Goal: Task Accomplishment & Management: Complete application form

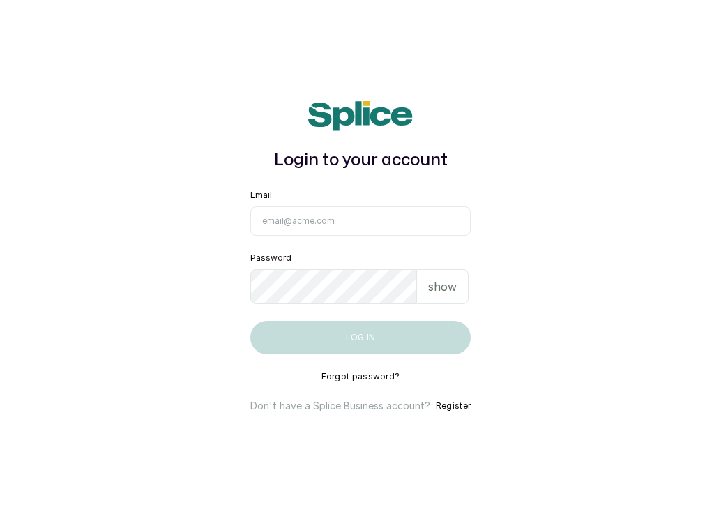
type input "yellowsisihair@gmail.com"
click at [444, 280] on p "show" at bounding box center [442, 286] width 29 height 17
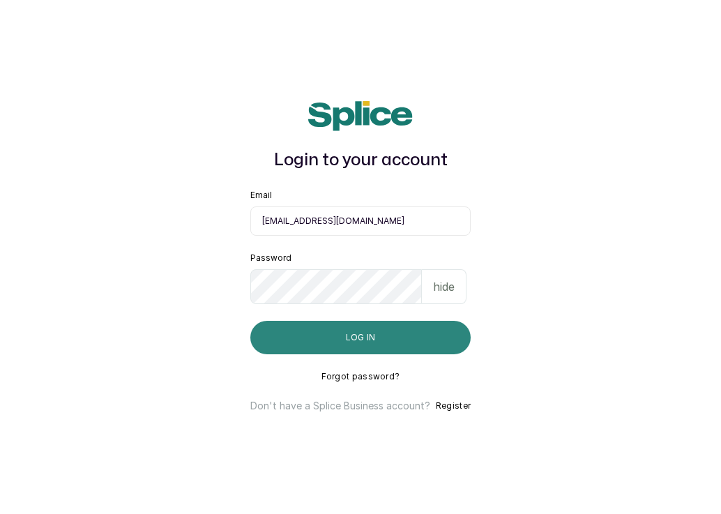
click at [402, 338] on button "Log in" at bounding box center [360, 337] width 220 height 33
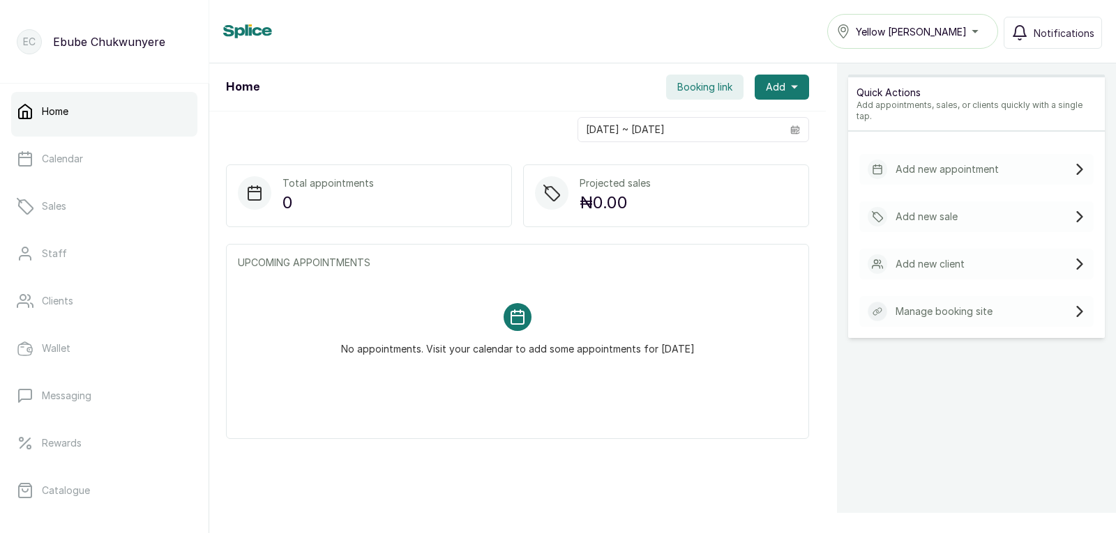
click at [720, 167] on div "Add new appointment" at bounding box center [932, 170] width 131 height 20
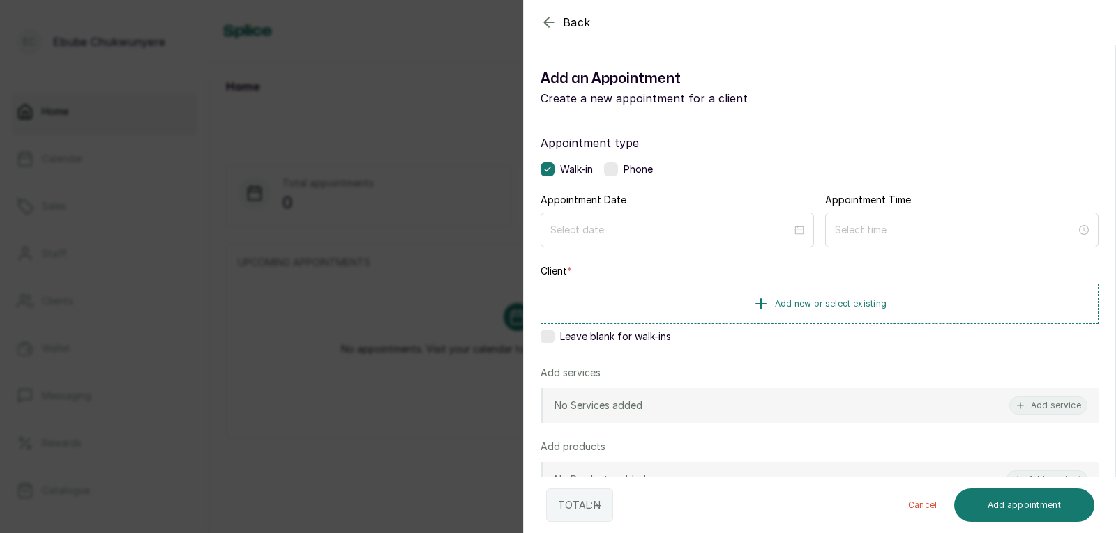
click at [616, 171] on label at bounding box center [611, 169] width 14 height 14
click at [634, 237] on div at bounding box center [676, 230] width 273 height 35
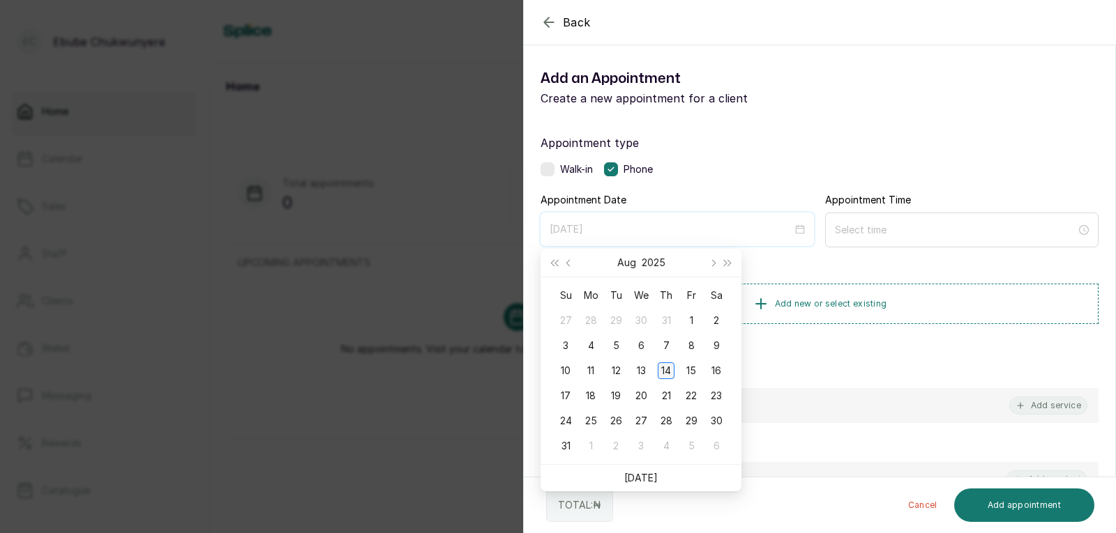
type input "[DATE]"
click at [668, 372] on div "14" at bounding box center [666, 371] width 17 height 17
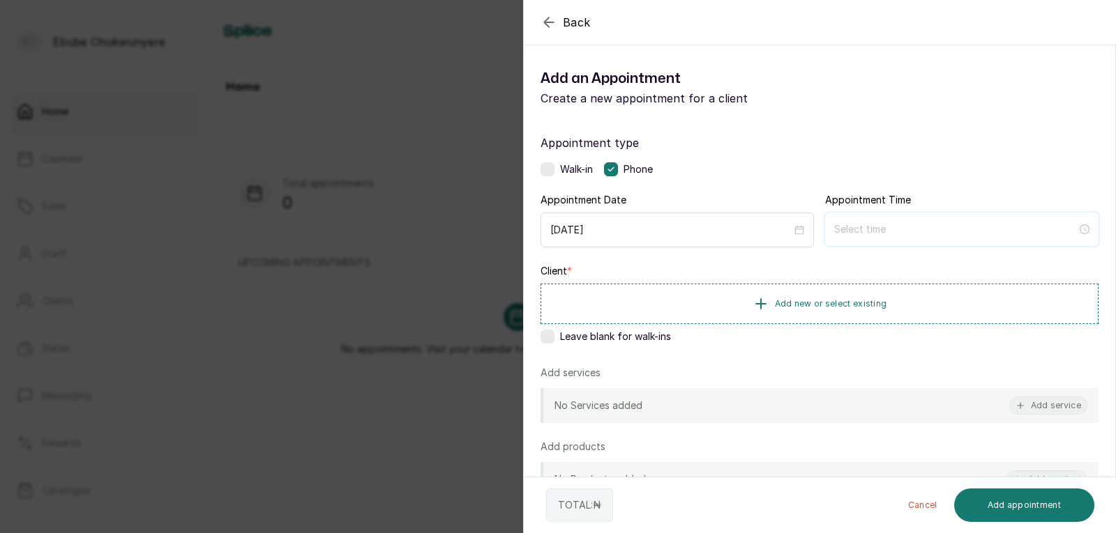
click at [720, 231] on input at bounding box center [955, 229] width 243 height 15
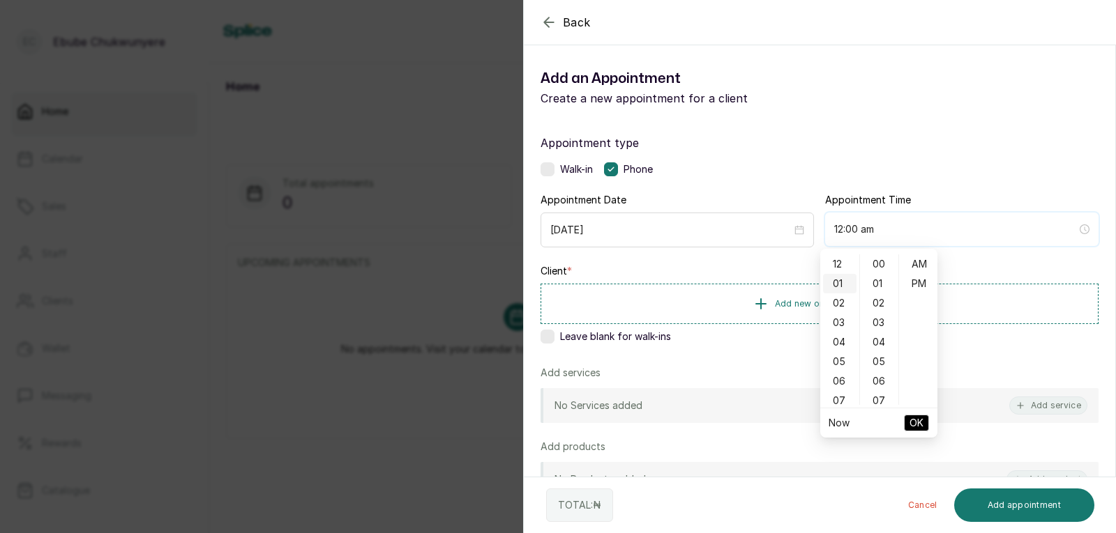
type input "1:00 am"
click at [720, 299] on button "Add new or select existing" at bounding box center [819, 303] width 558 height 39
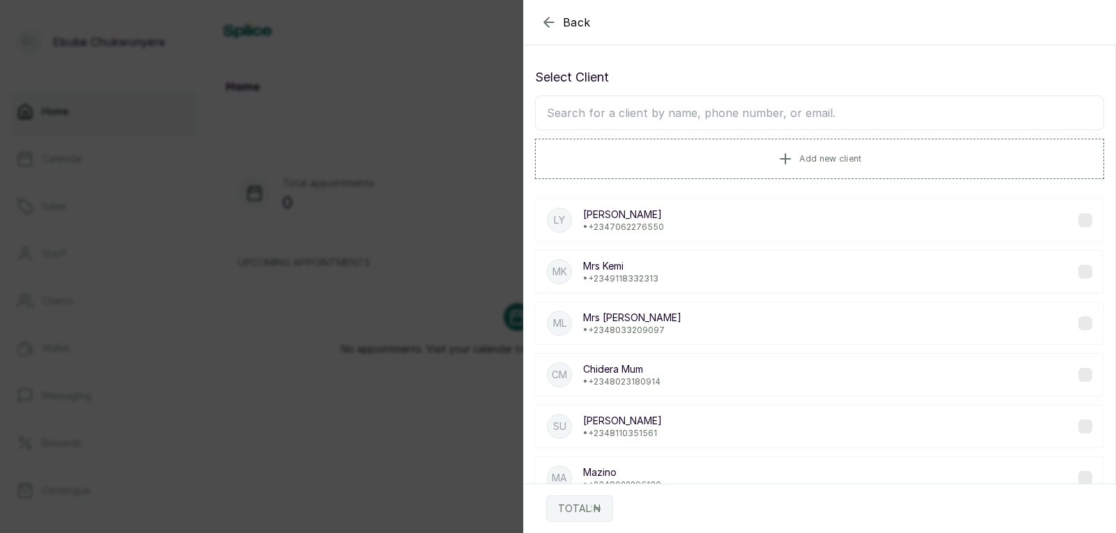
click at [543, 17] on icon "button" at bounding box center [548, 22] width 17 height 17
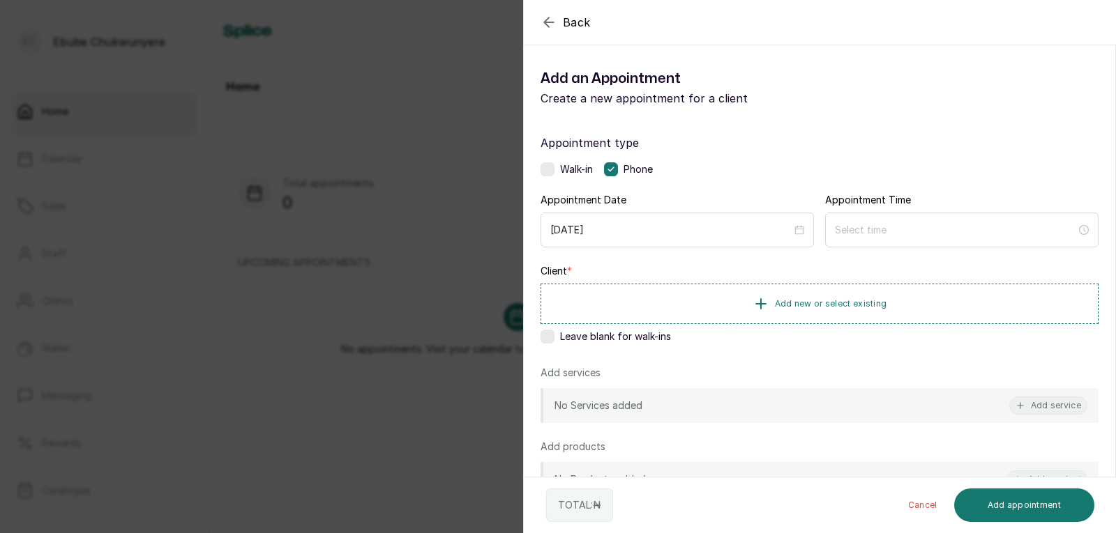
click at [546, 21] on icon "button" at bounding box center [548, 21] width 9 height 9
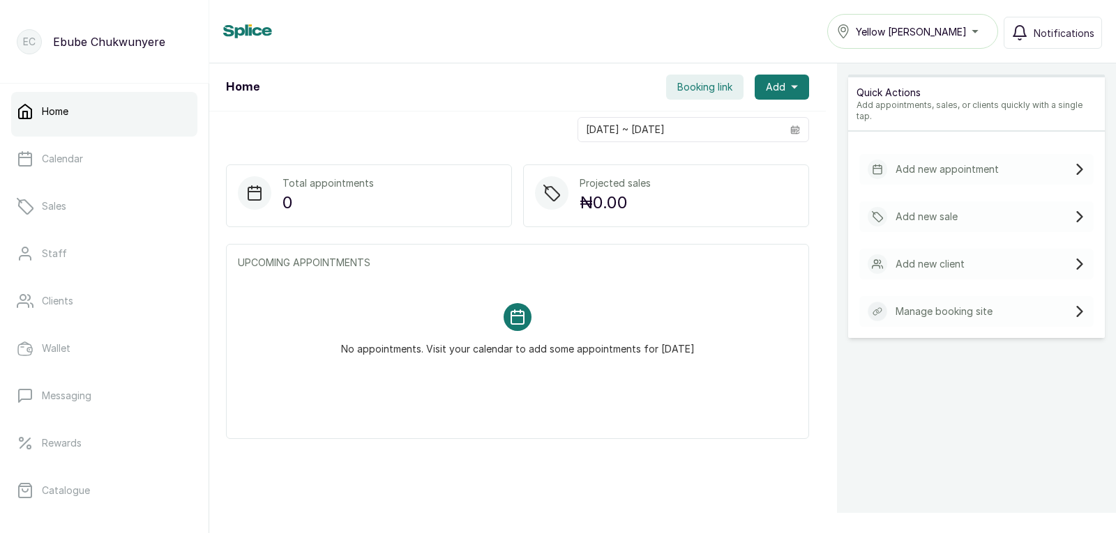
click at [720, 207] on div "Add new sale" at bounding box center [912, 217] width 90 height 20
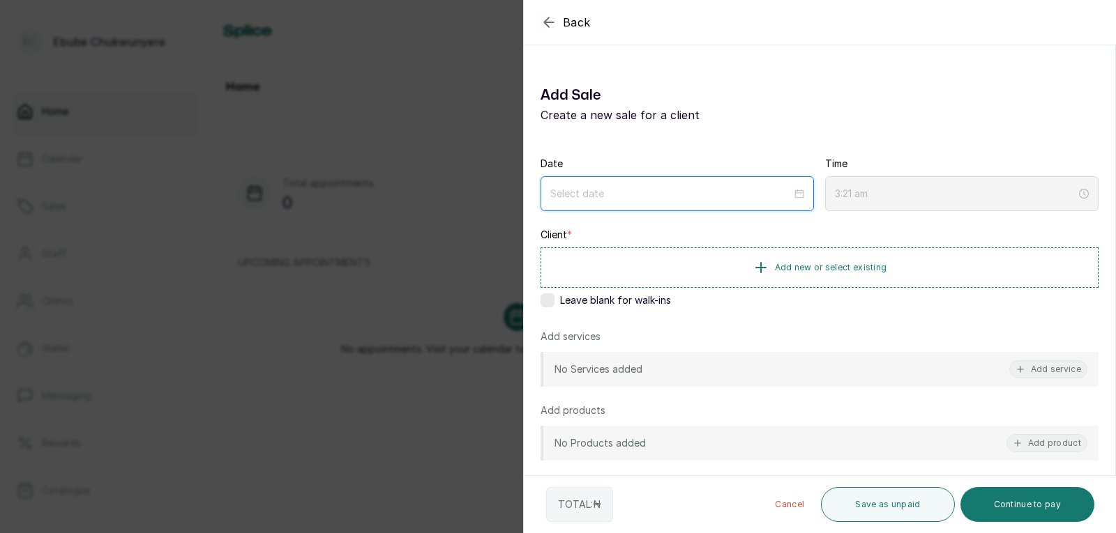
drag, startPoint x: 570, startPoint y: 189, endPoint x: 590, endPoint y: 206, distance: 26.2
click at [573, 192] on input at bounding box center [670, 193] width 241 height 15
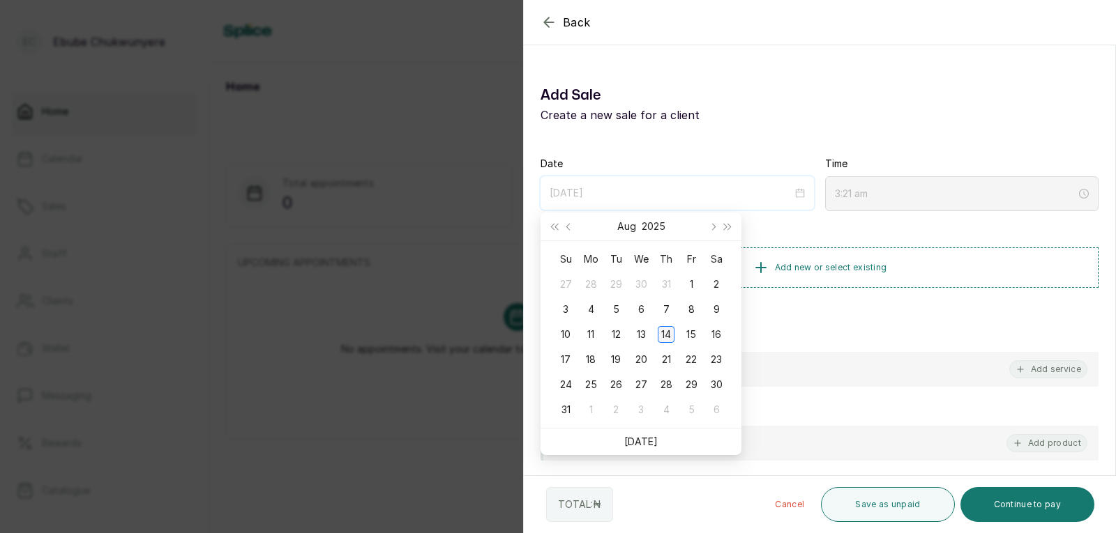
type input "[DATE]"
click at [668, 335] on div "14" at bounding box center [666, 334] width 17 height 17
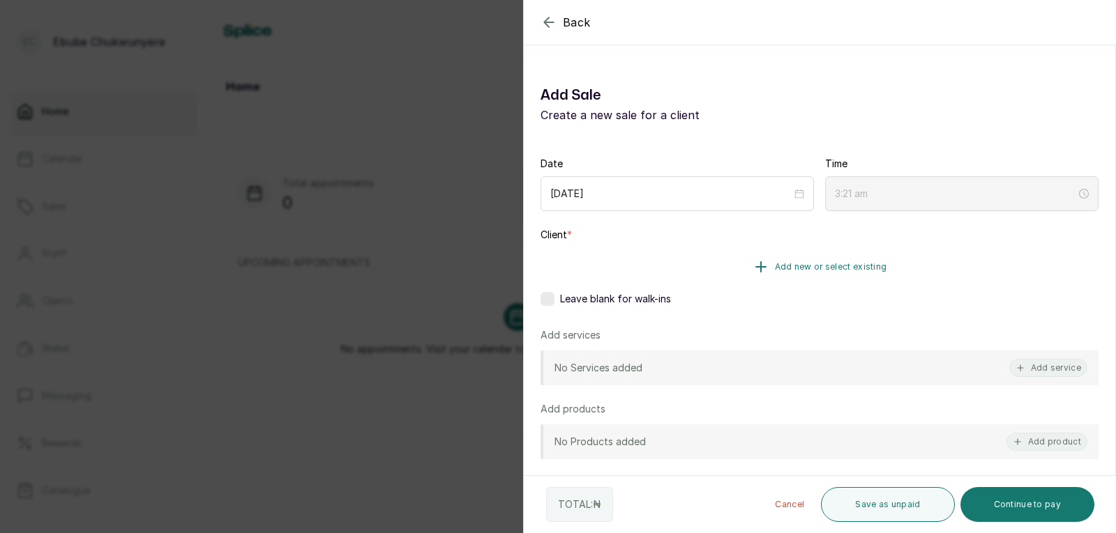
click at [720, 274] on icon "button" at bounding box center [760, 267] width 17 height 17
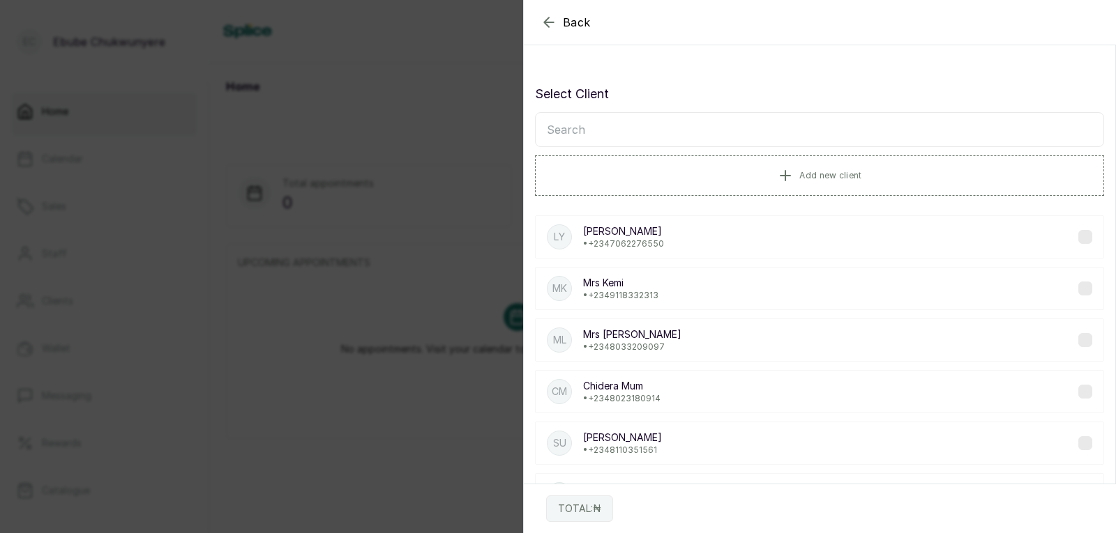
click at [619, 133] on input "text" at bounding box center [819, 129] width 569 height 35
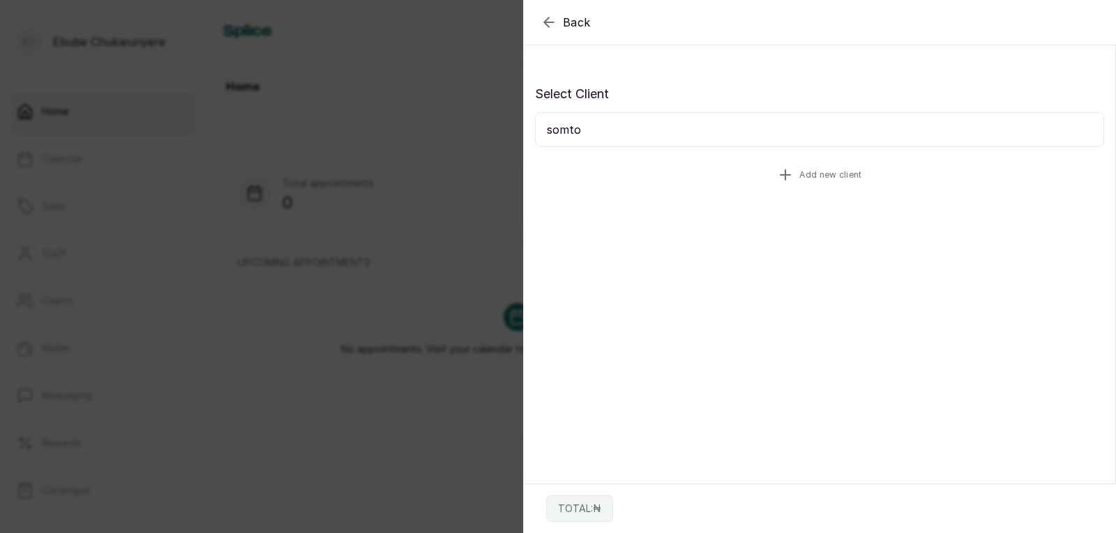
type input "somto"
click at [629, 179] on button "Add new client" at bounding box center [819, 175] width 569 height 39
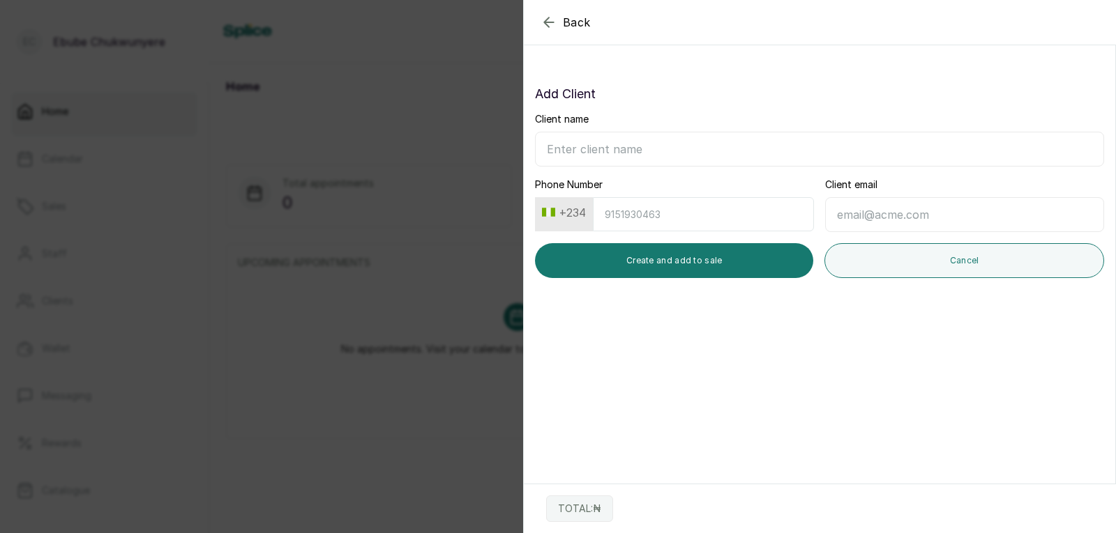
drag, startPoint x: 600, startPoint y: 160, endPoint x: 609, endPoint y: 153, distance: 11.4
click at [606, 156] on input "Client name" at bounding box center [819, 149] width 569 height 35
type input "Somto A"
click at [643, 220] on input "Phone Number" at bounding box center [703, 214] width 221 height 34
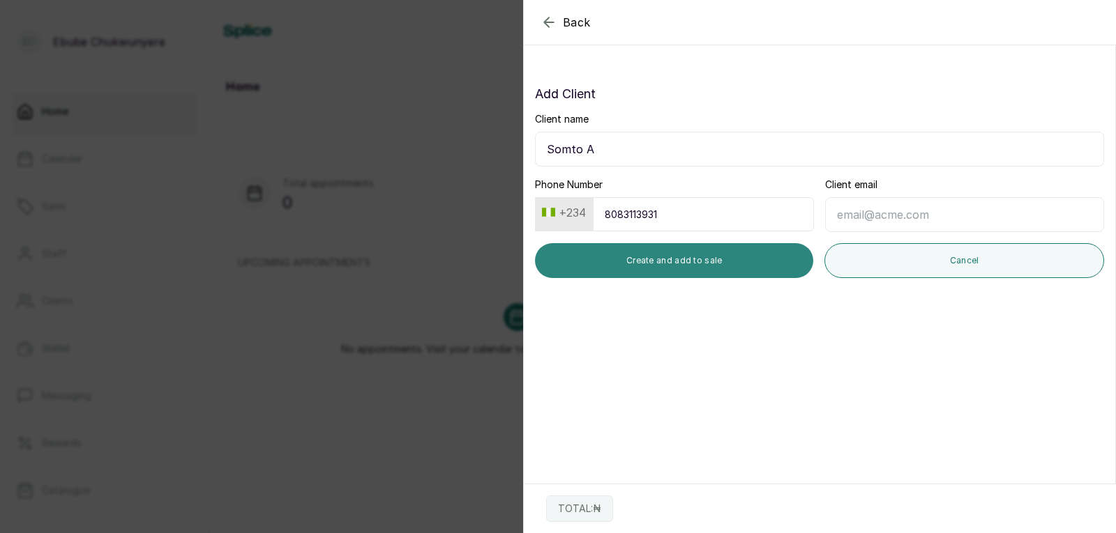
type input "8083113931"
click at [645, 256] on button "Create and add to sale" at bounding box center [674, 260] width 278 height 35
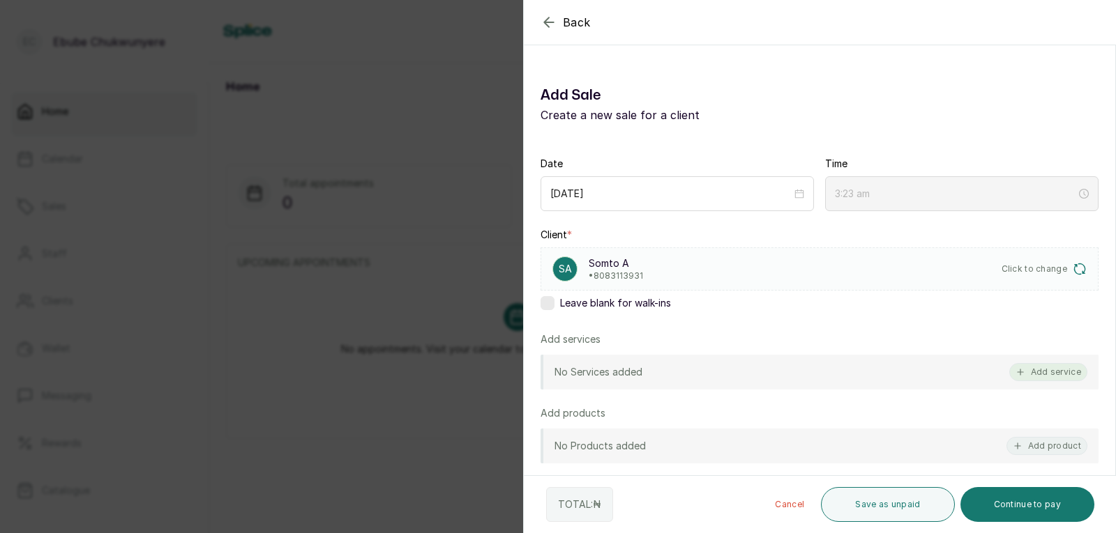
click at [720, 370] on button "Add service" at bounding box center [1048, 372] width 78 height 18
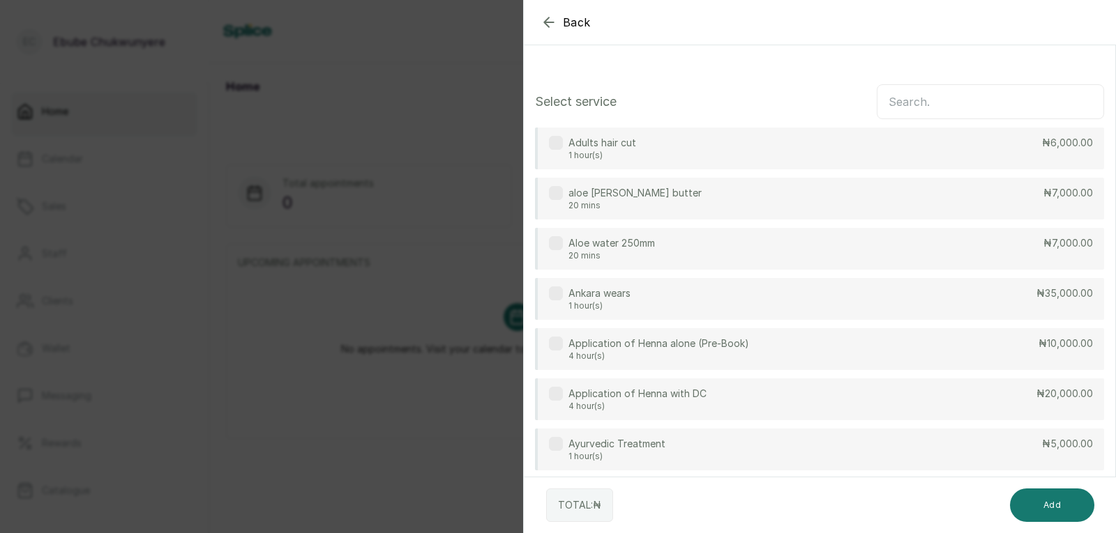
click at [720, 100] on input "text" at bounding box center [990, 101] width 227 height 35
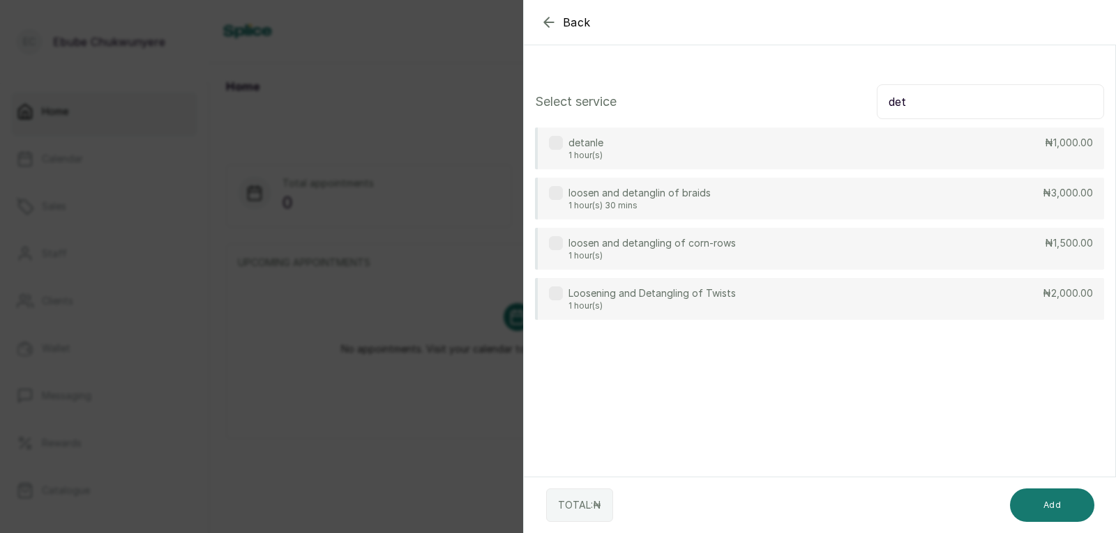
click at [678, 142] on div "detanle 1 hour(s) ₦1,000.00" at bounding box center [819, 149] width 569 height 42
click at [720, 101] on input "det" at bounding box center [990, 101] width 227 height 35
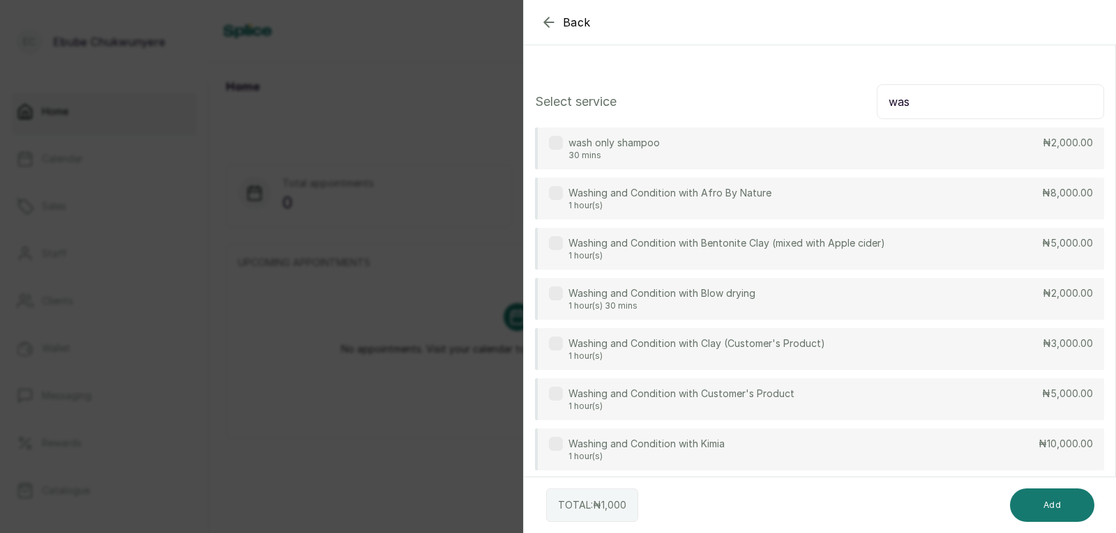
click at [720, 453] on div "Washing and Condition with Kimia 1 hour(s) ₦10,000.00" at bounding box center [819, 450] width 569 height 42
click at [720, 114] on input "was" at bounding box center [990, 101] width 227 height 35
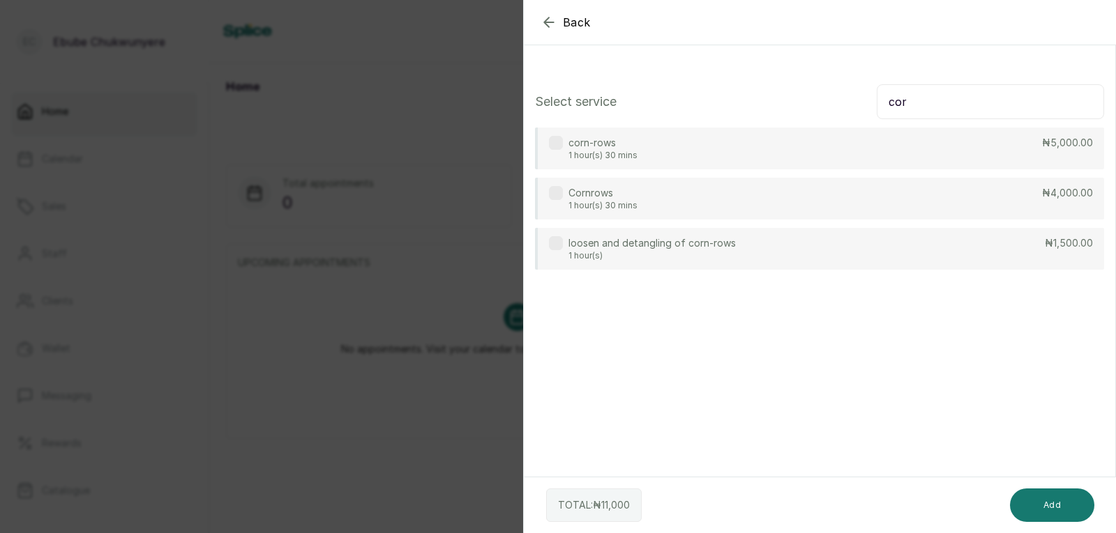
type input "cor"
click at [720, 194] on div "Cornrows 1 hour(s) 30 mins ₦4,000.00" at bounding box center [819, 199] width 569 height 42
click at [720, 493] on button "Add" at bounding box center [1052, 505] width 84 height 33
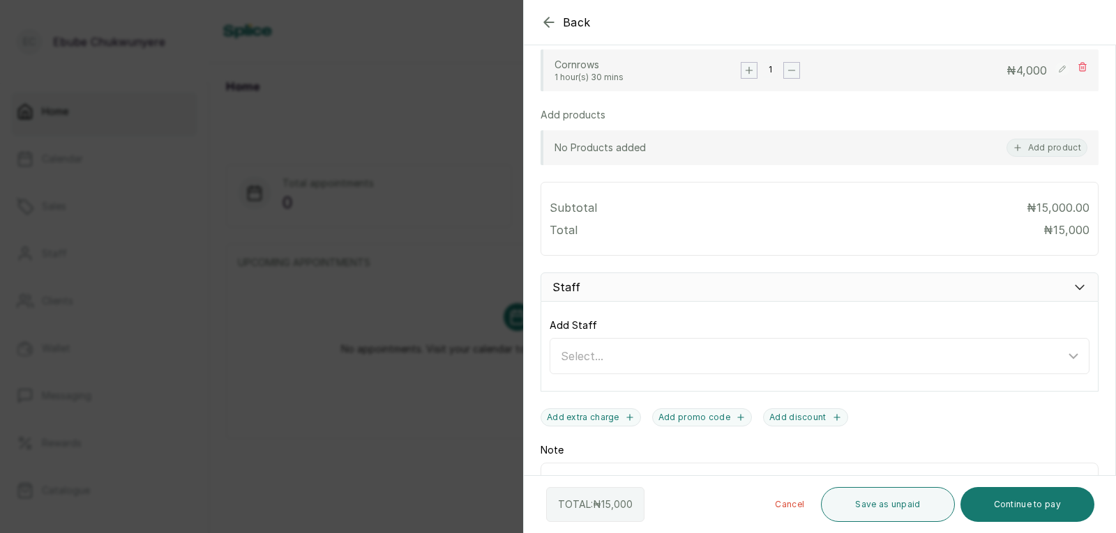
scroll to position [414, 0]
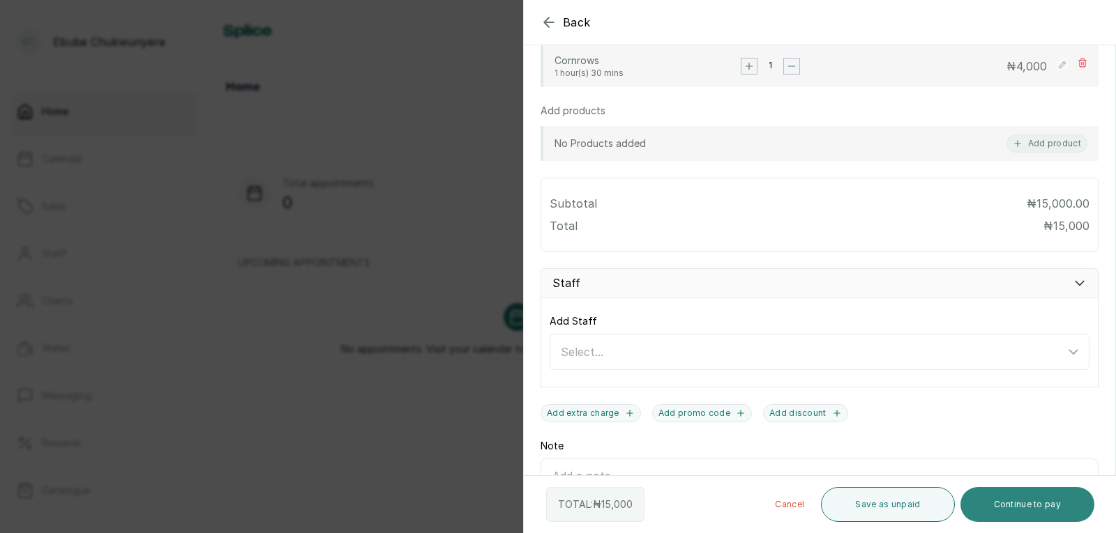
click at [720, 507] on button "Continue to pay" at bounding box center [1027, 504] width 135 height 35
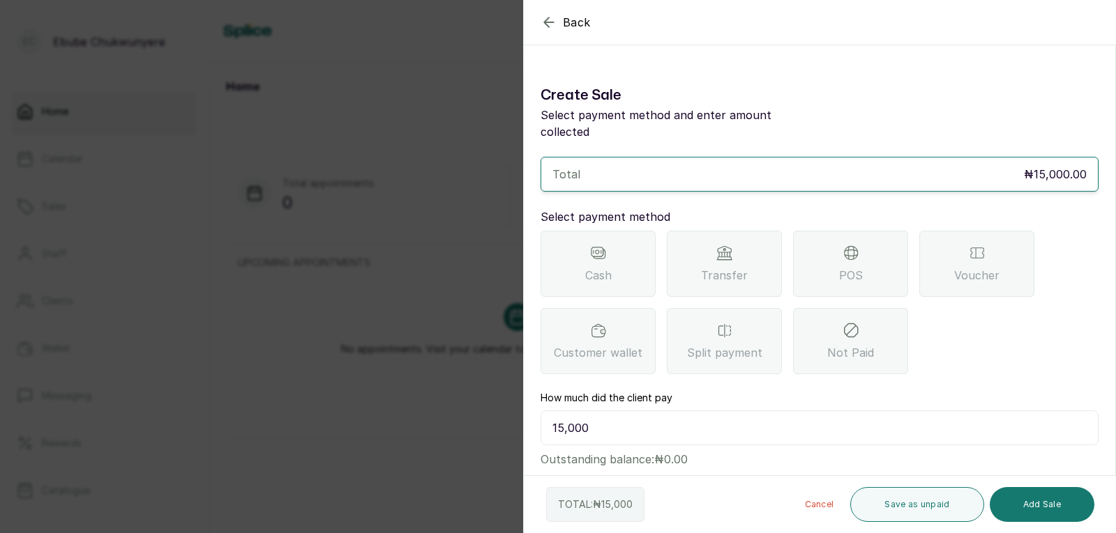
click at [720, 252] on div "Transfer" at bounding box center [724, 264] width 115 height 66
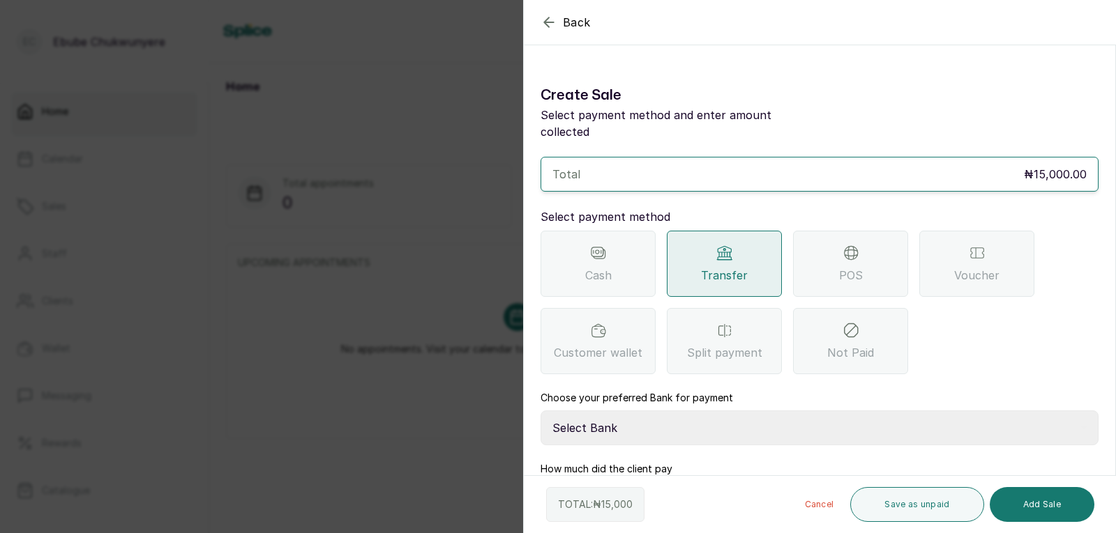
click at [720, 411] on select "Select Bank YELLOWSISI ENTERPRISE First City Monument Bank YELLOWSISI ENTERPRIS…" at bounding box center [819, 428] width 558 height 35
select select "00d0c25e-b444-465f-8bea-9a1e11113b92"
click at [540, 411] on select "Select Bank YELLOWSISI ENTERPRISE First City Monument Bank YELLOWSISI ENTERPRIS…" at bounding box center [819, 428] width 558 height 35
click at [720, 499] on button "Add Sale" at bounding box center [1042, 504] width 105 height 35
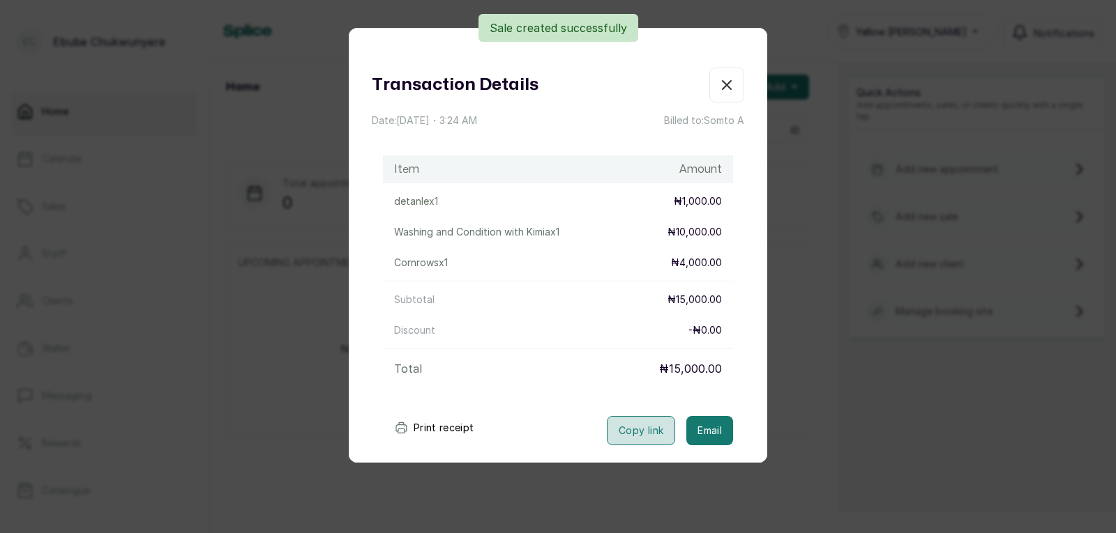
click at [632, 432] on button "Copy link" at bounding box center [641, 430] width 68 height 29
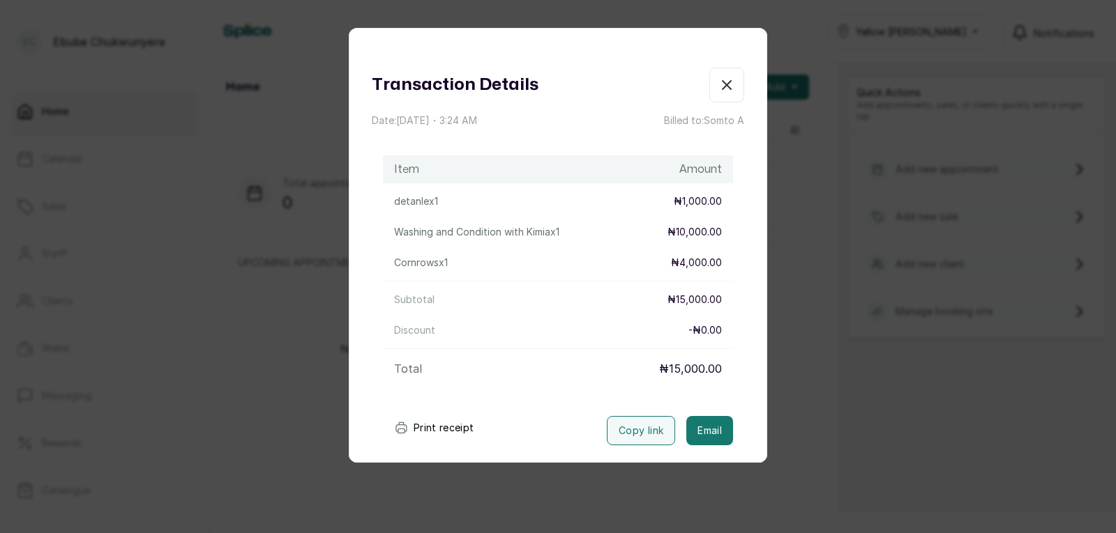
click at [709, 89] on button "button" at bounding box center [726, 85] width 35 height 35
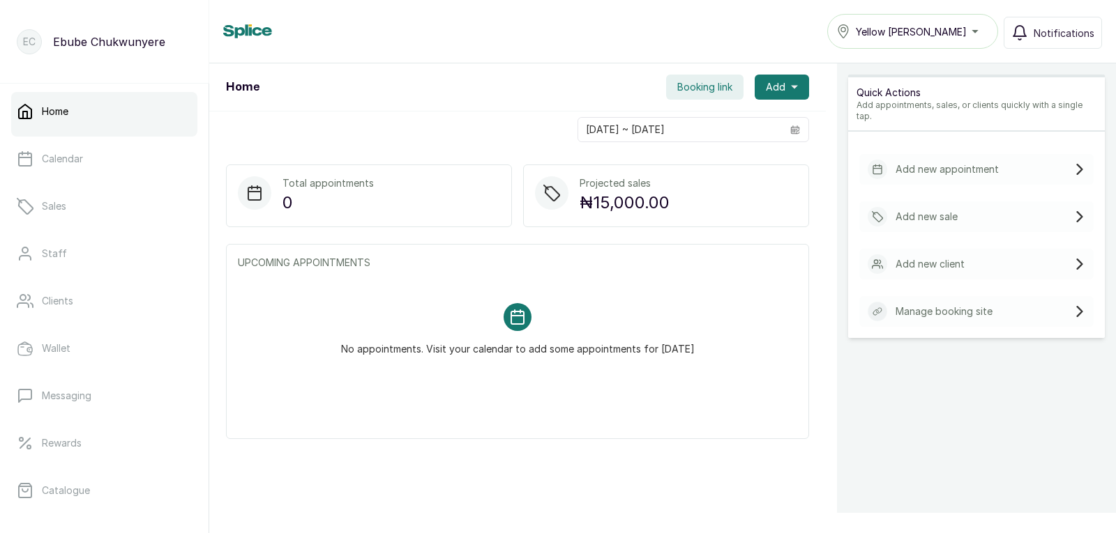
click at [720, 203] on div "Add new sale" at bounding box center [976, 217] width 234 height 31
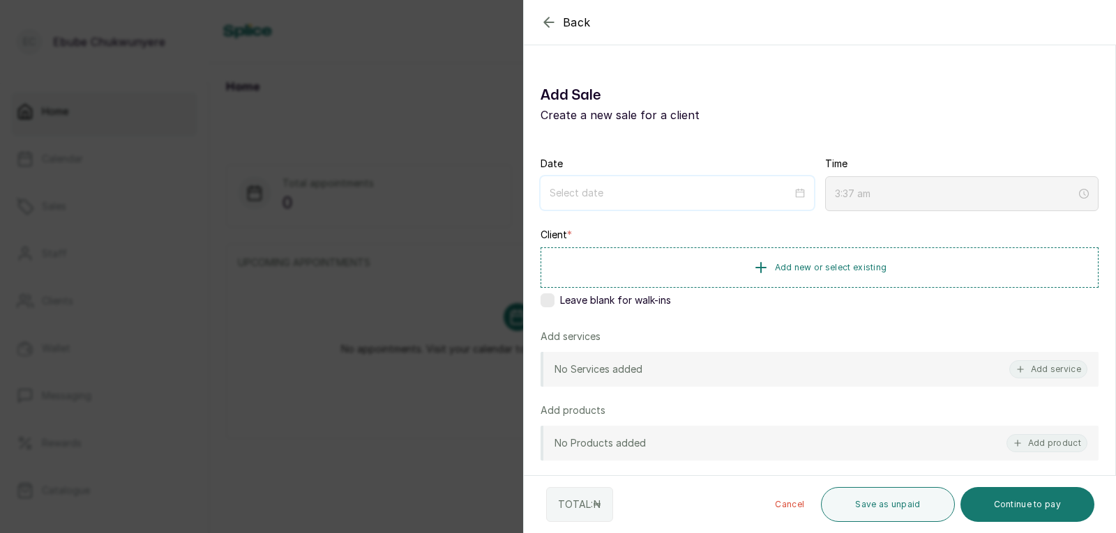
click at [675, 200] on input at bounding box center [671, 192] width 243 height 15
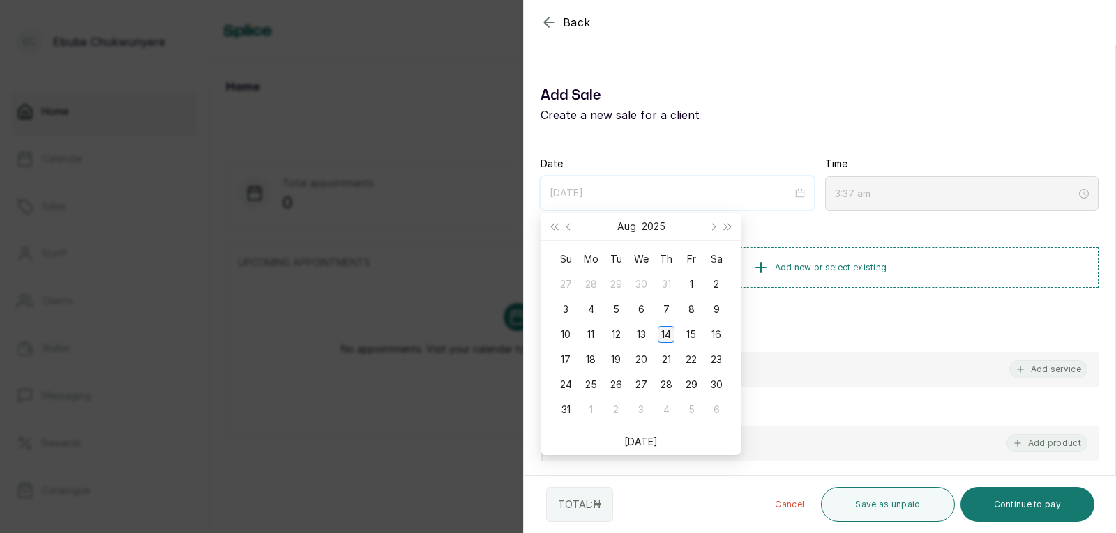
type input "[DATE]"
click at [666, 332] on div "14" at bounding box center [666, 334] width 17 height 17
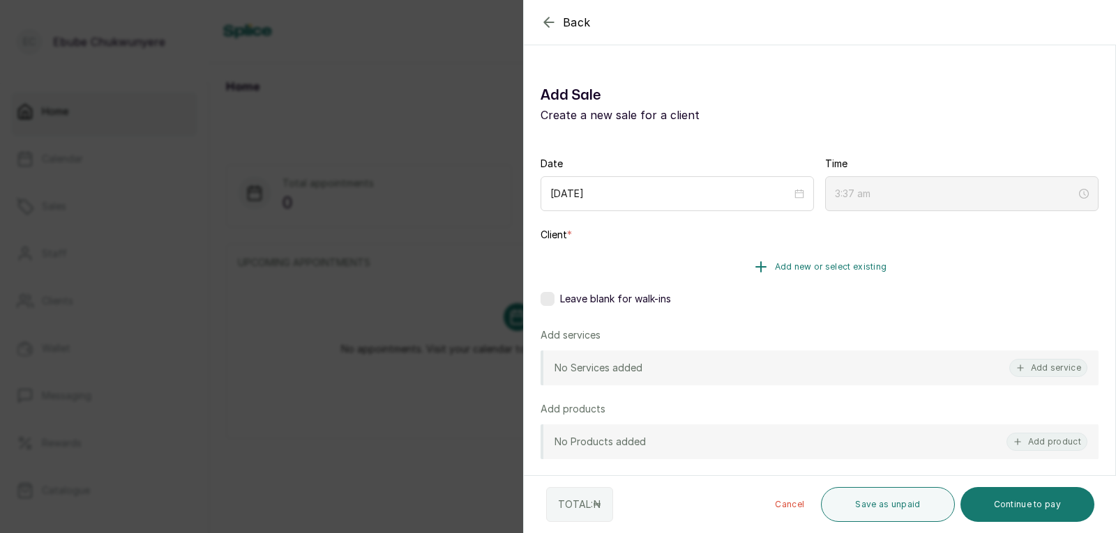
click at [704, 276] on button "Add new or select existing" at bounding box center [819, 267] width 558 height 39
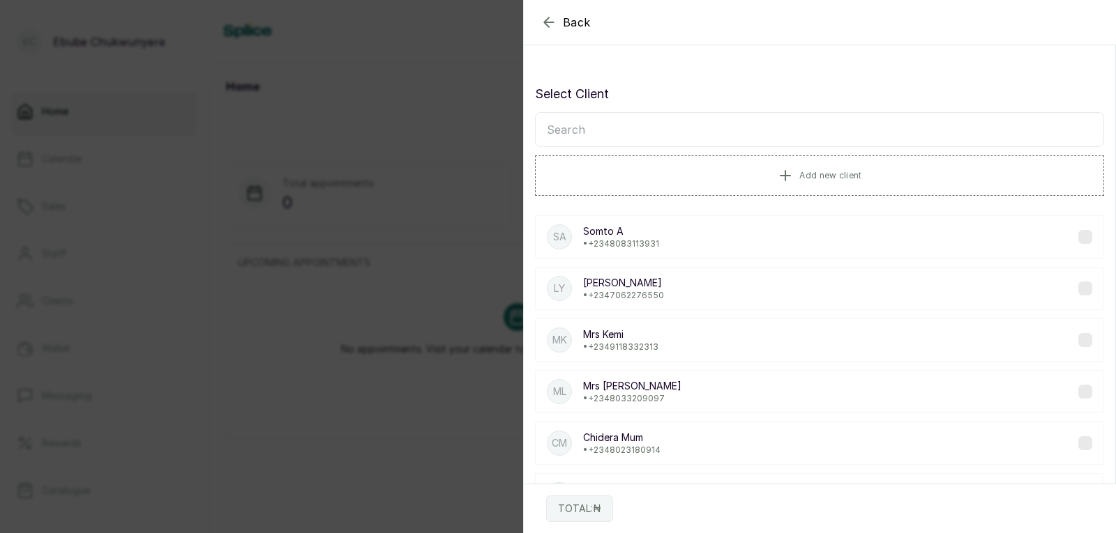
click at [627, 126] on input "text" at bounding box center [819, 129] width 569 height 35
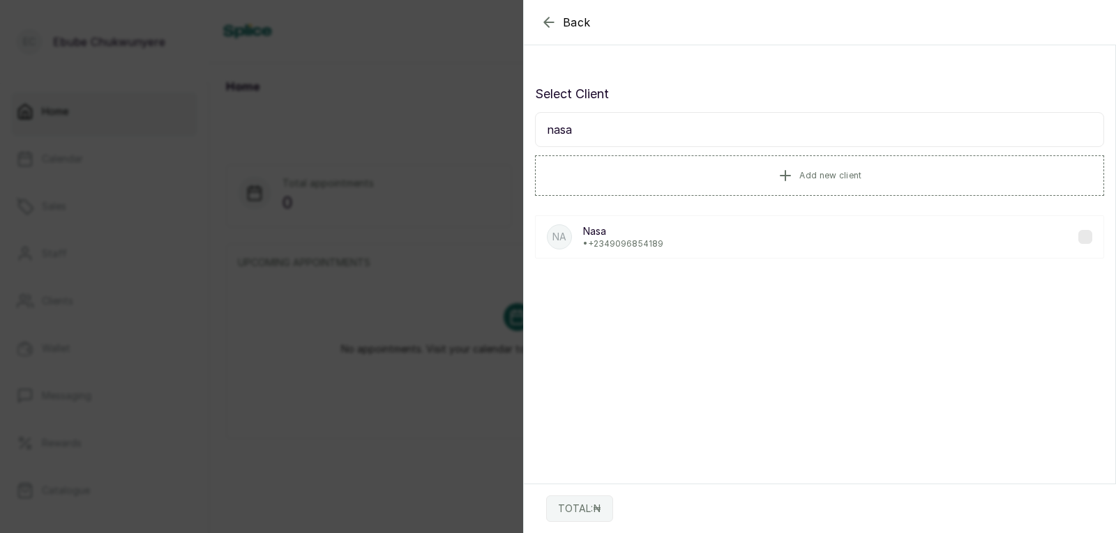
type input "nasa"
click at [662, 251] on div "Na Nasa • [PHONE_NUMBER]" at bounding box center [819, 236] width 569 height 43
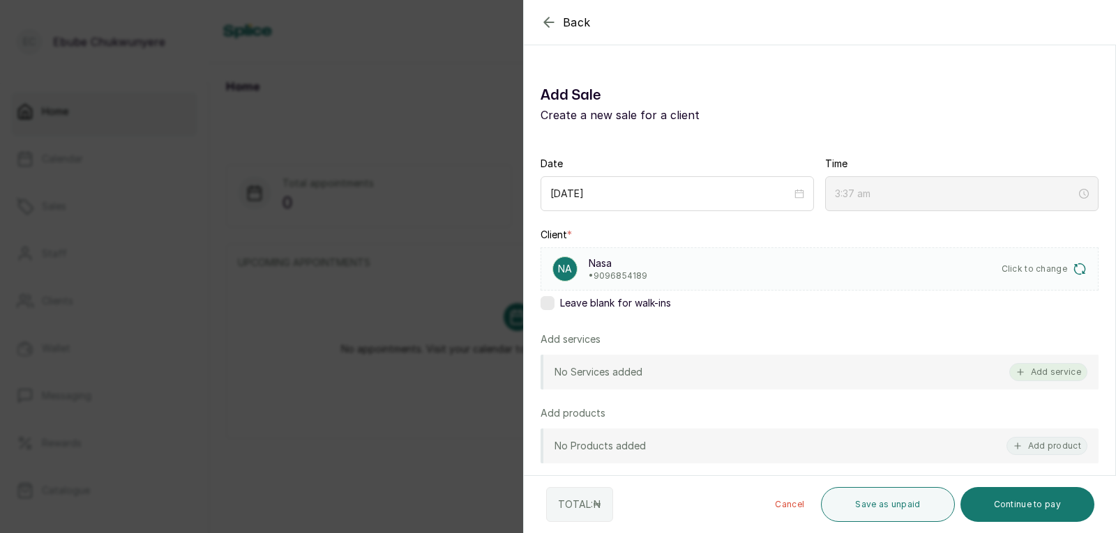
click at [720, 370] on button "Add service" at bounding box center [1048, 372] width 78 height 18
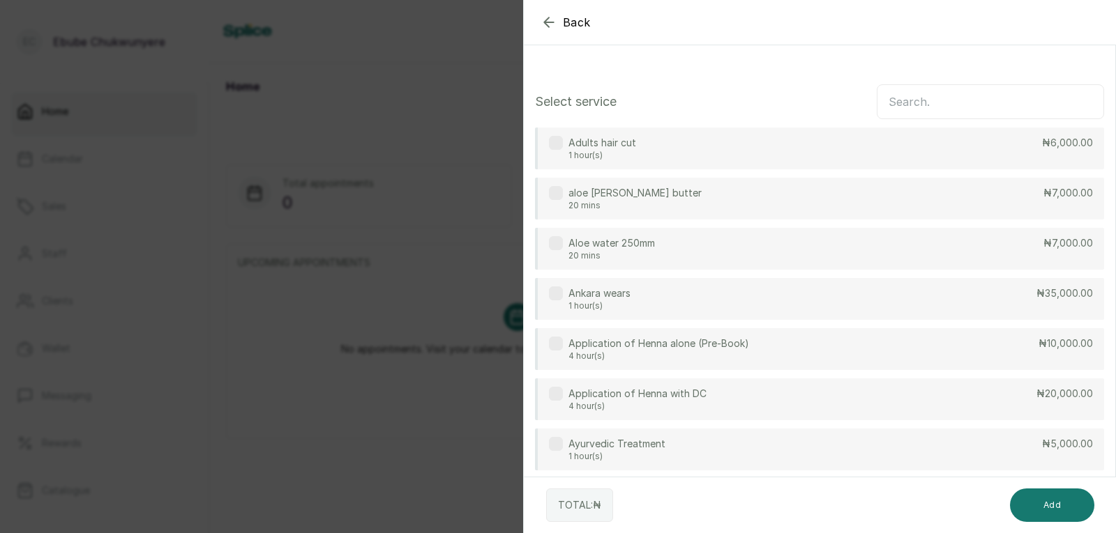
click at [720, 106] on input "text" at bounding box center [990, 101] width 227 height 35
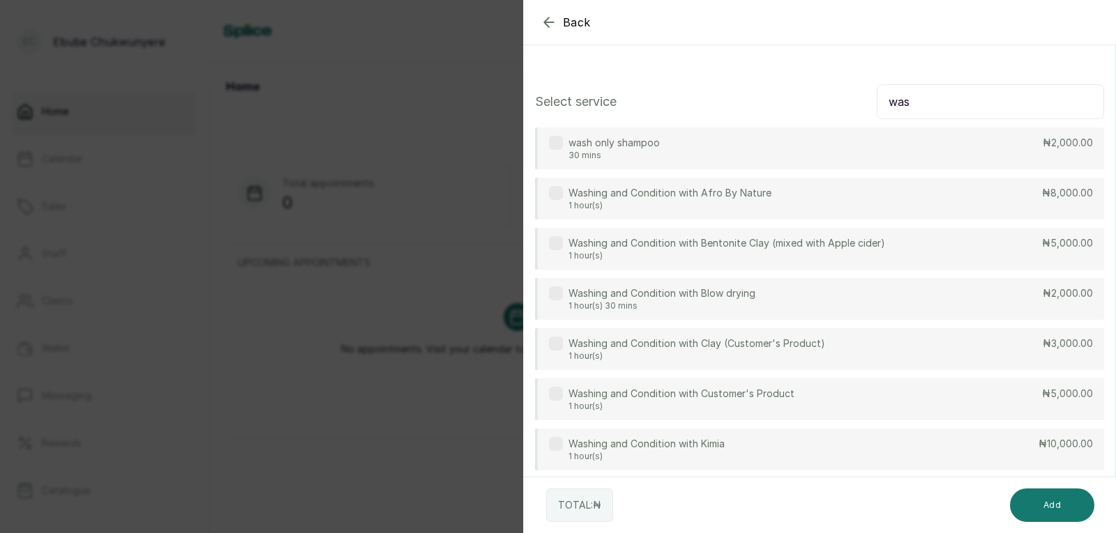
click at [720, 391] on div "Washing and Condition with Customer's Product 1 hour(s) ₦5,000.00" at bounding box center [819, 400] width 569 height 42
click at [720, 106] on input "was" at bounding box center [990, 101] width 227 height 35
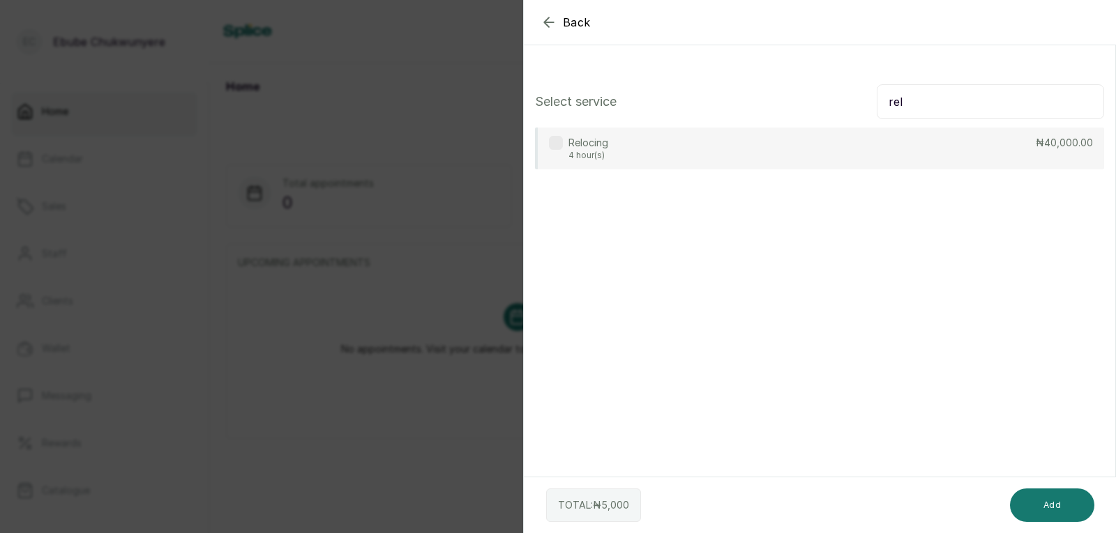
type input "rel"
click at [720, 148] on div "Relocing 4 hour(s) ₦40,000.00" at bounding box center [819, 149] width 569 height 42
click at [720, 506] on button "Add" at bounding box center [1052, 505] width 84 height 33
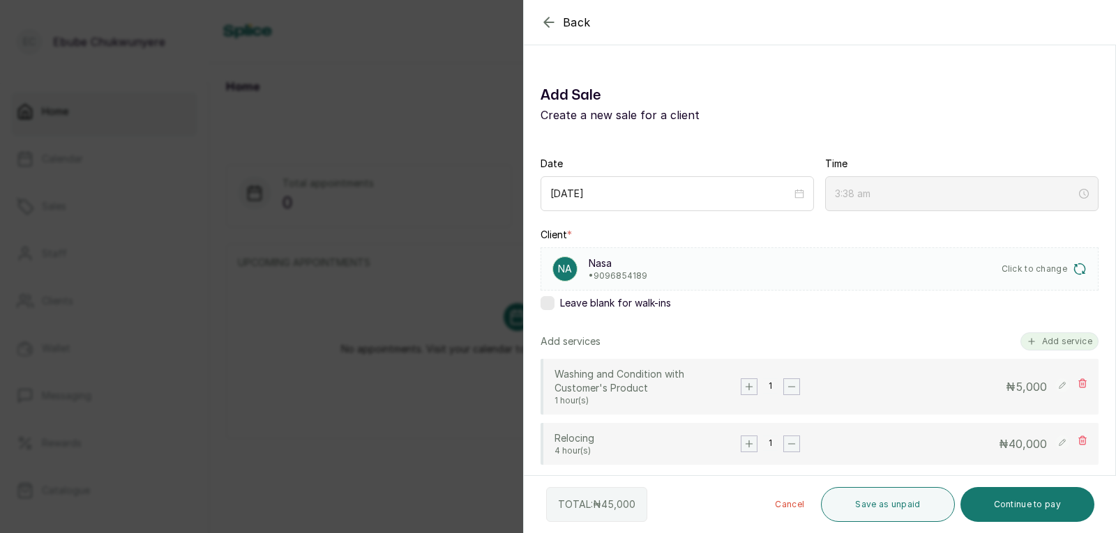
click at [720, 347] on button "Add service" at bounding box center [1059, 342] width 78 height 18
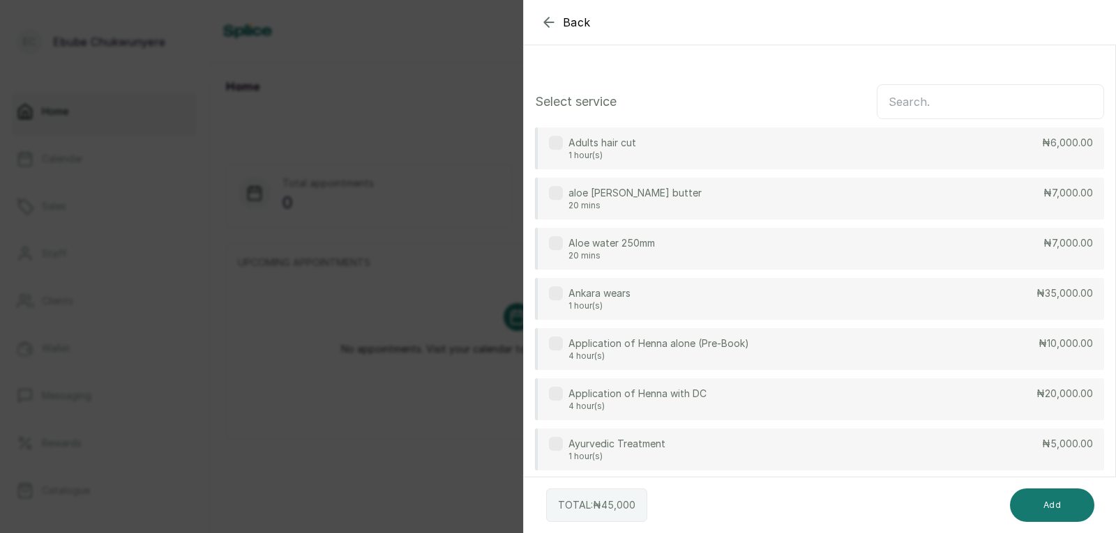
click at [720, 102] on input "text" at bounding box center [990, 101] width 227 height 35
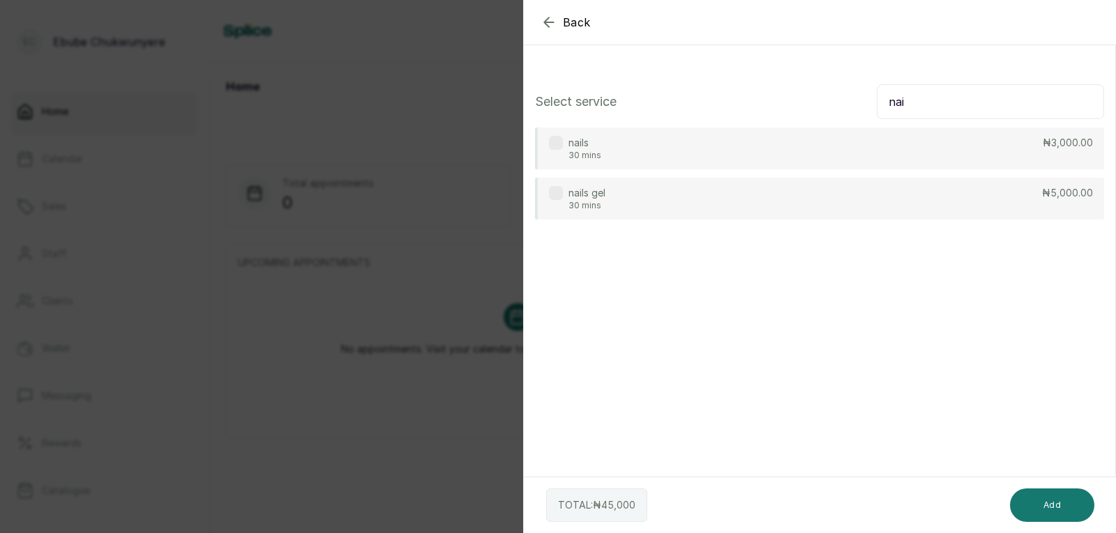
click at [720, 141] on div "nails 30 mins ₦3,000.00" at bounding box center [819, 149] width 569 height 42
click at [720, 103] on input "nai" at bounding box center [990, 101] width 227 height 35
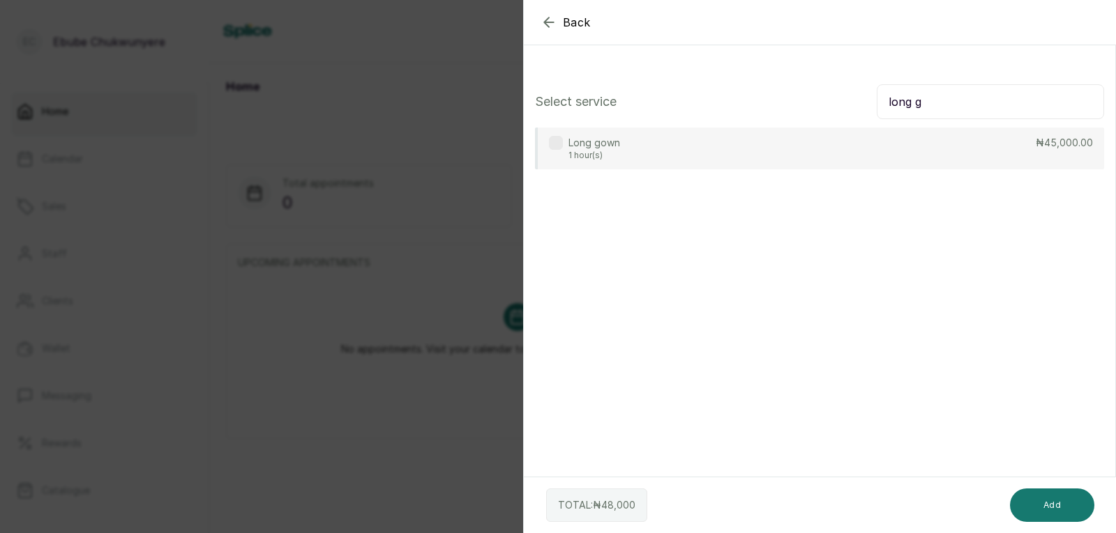
type input "long g"
click at [720, 146] on div "Long gown 1 hour(s) ₦45,000.00" at bounding box center [819, 149] width 569 height 42
click at [720, 506] on button "Add" at bounding box center [1052, 505] width 84 height 33
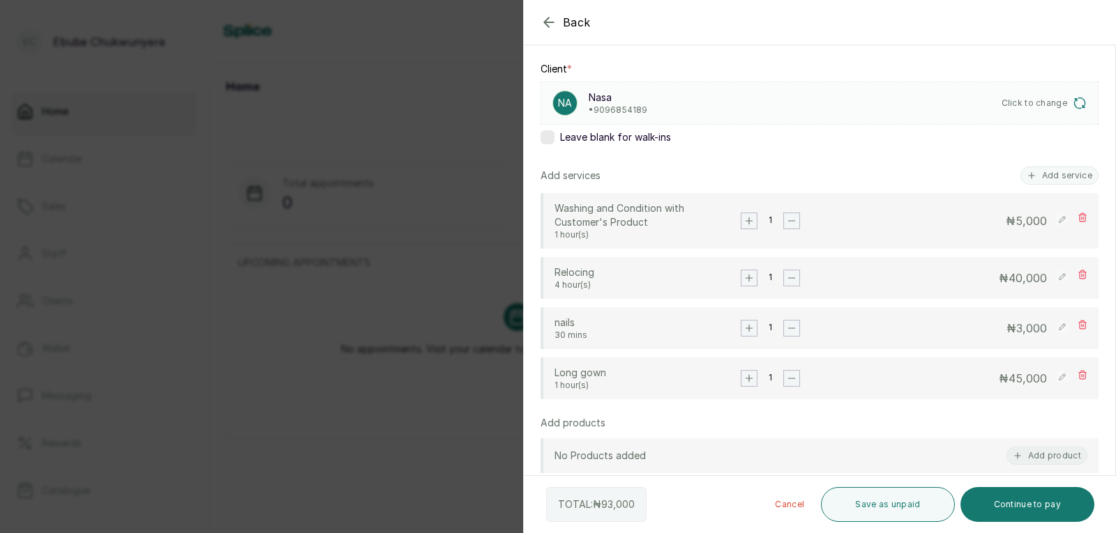
scroll to position [167, 0]
click at [720, 276] on rect at bounding box center [1062, 275] width 14 height 14
click at [720, 278] on input "40,000" at bounding box center [987, 276] width 121 height 17
type input "30,000"
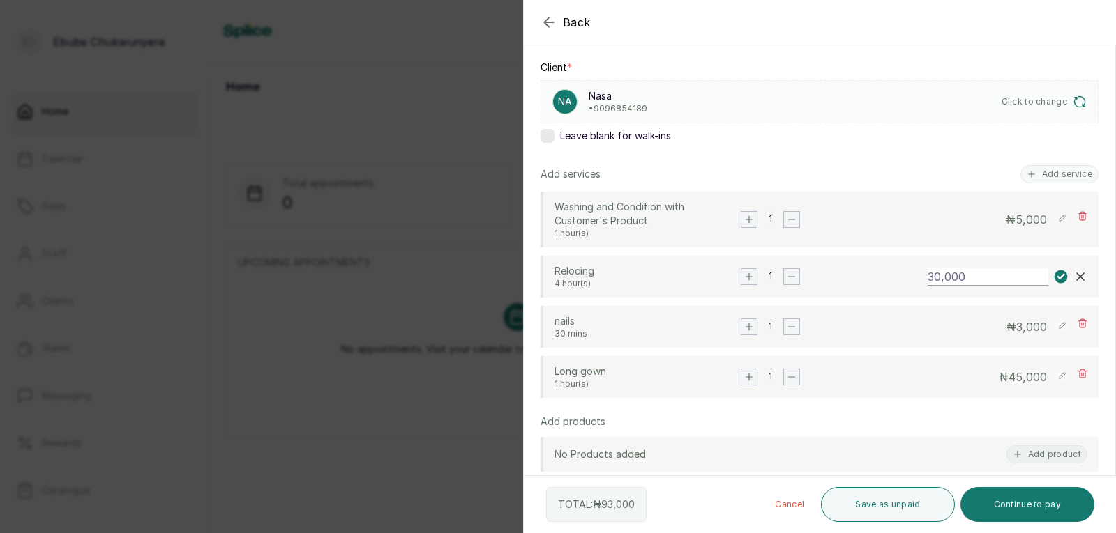
click at [720, 286] on div "Relocing 4 hour(s) 1 30,000" at bounding box center [819, 277] width 558 height 42
click at [720, 282] on rect at bounding box center [1060, 277] width 13 height 13
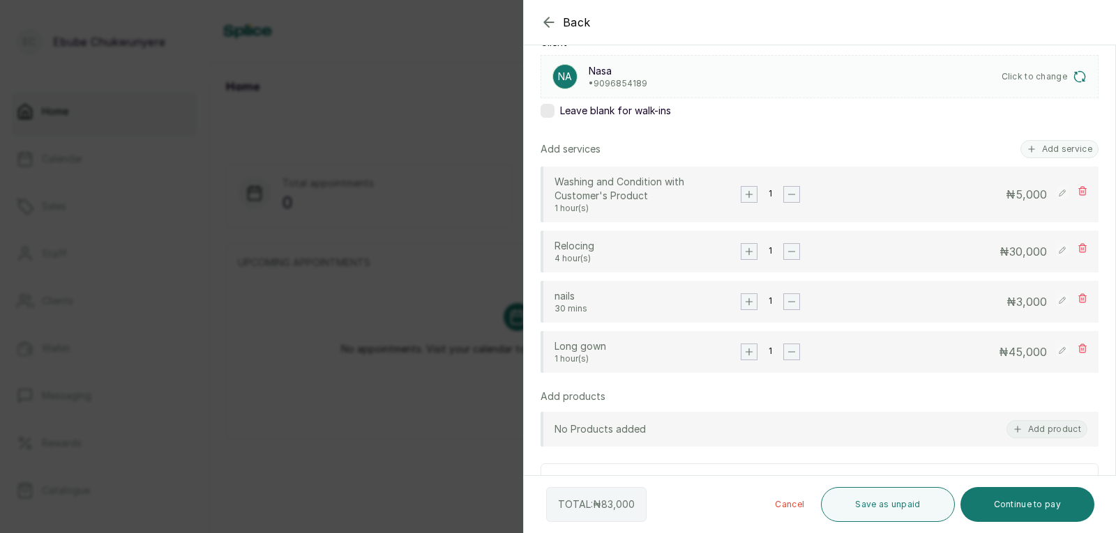
scroll to position [188, 0]
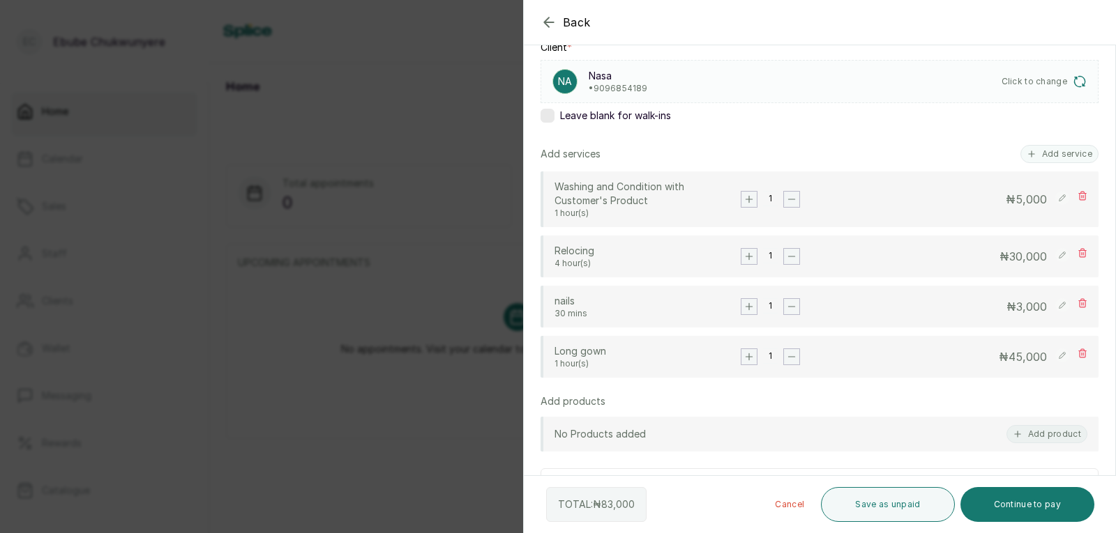
click at [720, 305] on rect at bounding box center [1062, 305] width 14 height 14
click at [720, 306] on input "3,000" at bounding box center [987, 306] width 121 height 17
type input "9"
type input "3:39 am"
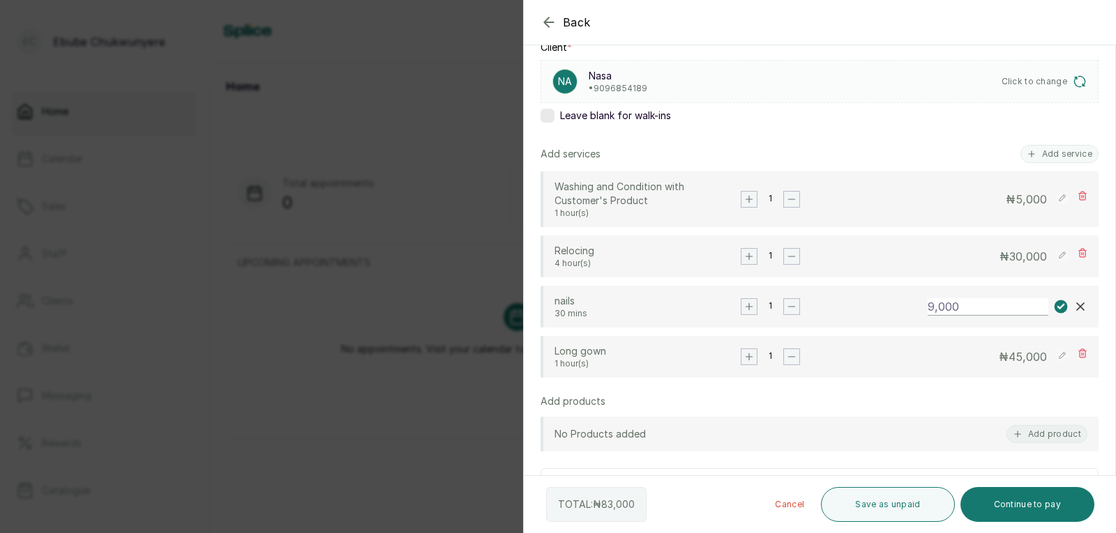
type input "9,000"
click at [720, 307] on icon at bounding box center [1061, 307] width 6 height 4
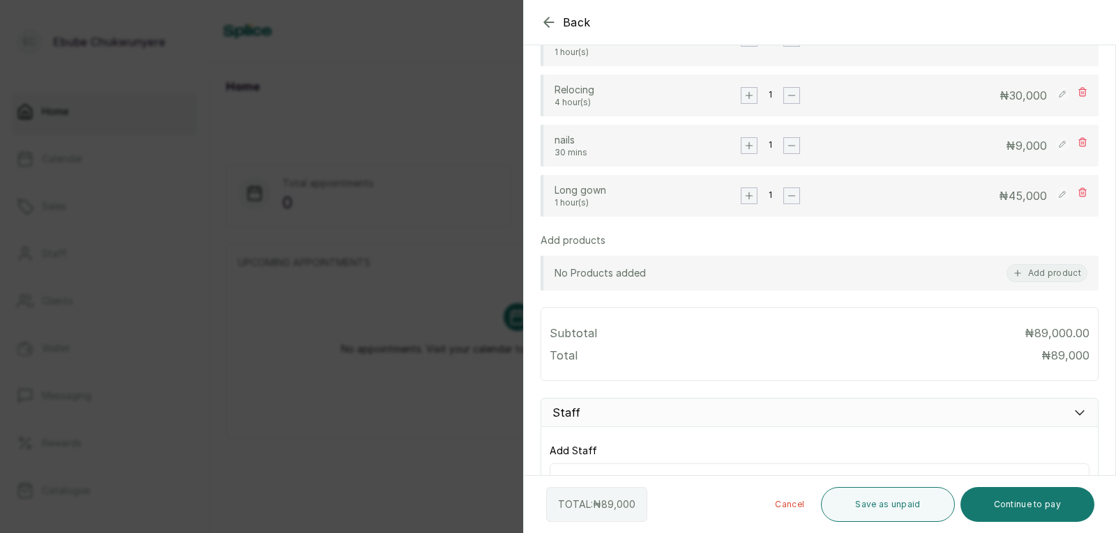
scroll to position [397, 0]
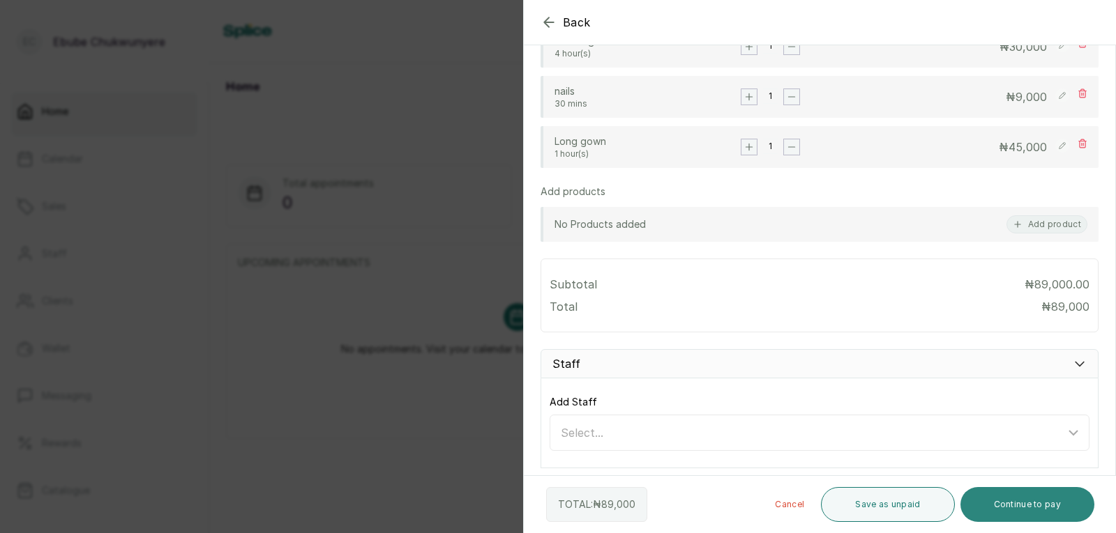
click at [720, 499] on button "Continue to pay" at bounding box center [1027, 504] width 135 height 35
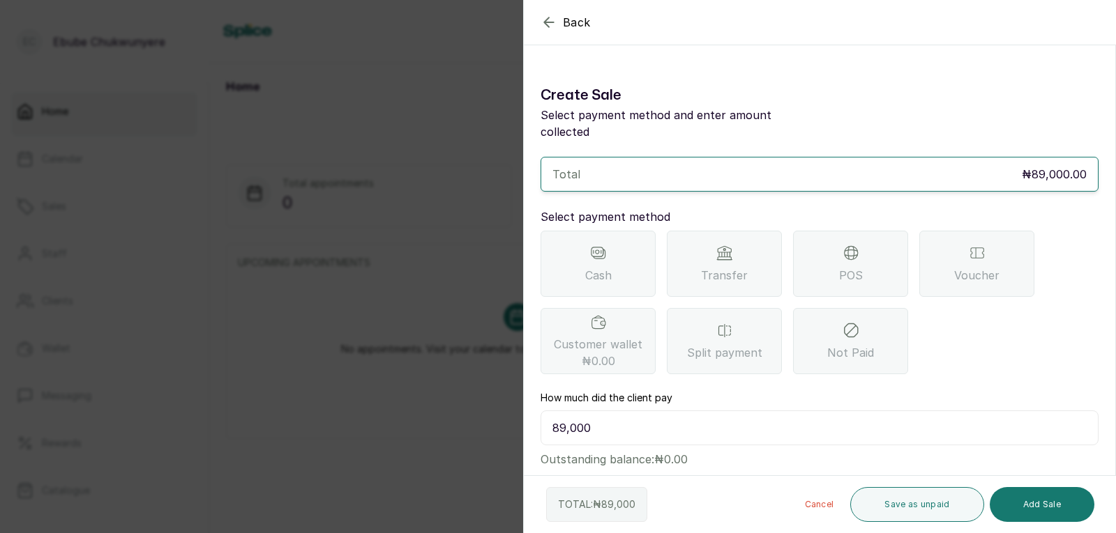
click at [701, 255] on div "Transfer" at bounding box center [724, 264] width 115 height 66
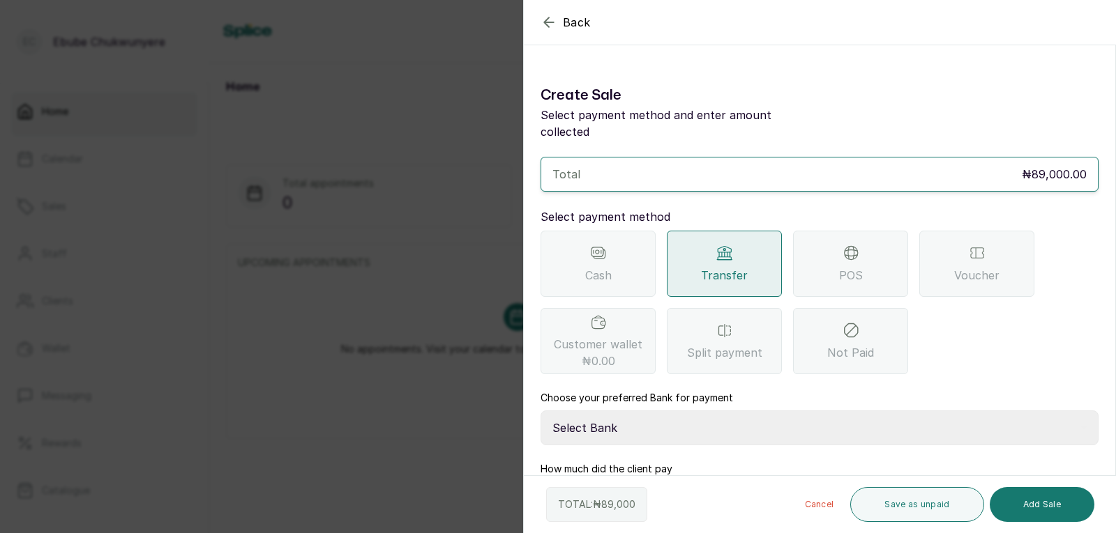
click at [720, 411] on select "Select Bank YELLOWSISI ENTERPRISE First City Monument Bank YELLOWSISI ENTERPRIS…" at bounding box center [819, 428] width 558 height 35
drag, startPoint x: 758, startPoint y: 408, endPoint x: 670, endPoint y: 405, distance: 87.9
click at [670, 411] on select "Select Bank YELLOWSISI ENTERPRISE First City Monument Bank YELLOWSISI ENTERPRIS…" at bounding box center [819, 428] width 558 height 35
select select "00d0c25e-b444-465f-8bea-9a1e11113b92"
click at [540, 411] on select "Select Bank YELLOWSISI ENTERPRISE First City Monument Bank YELLOWSISI ENTERPRIS…" at bounding box center [819, 428] width 558 height 35
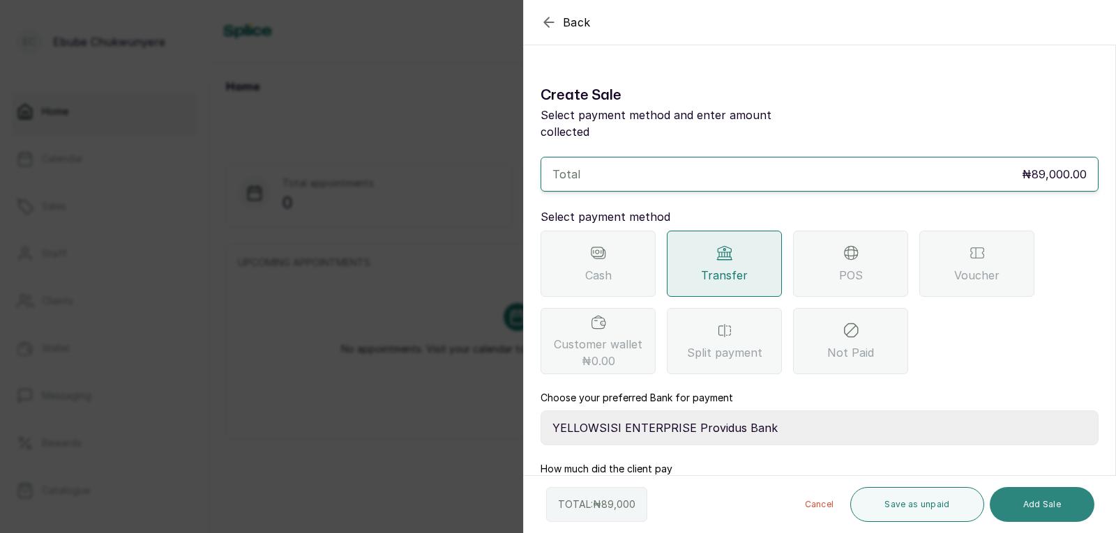
click at [720, 497] on button "Add Sale" at bounding box center [1042, 504] width 105 height 35
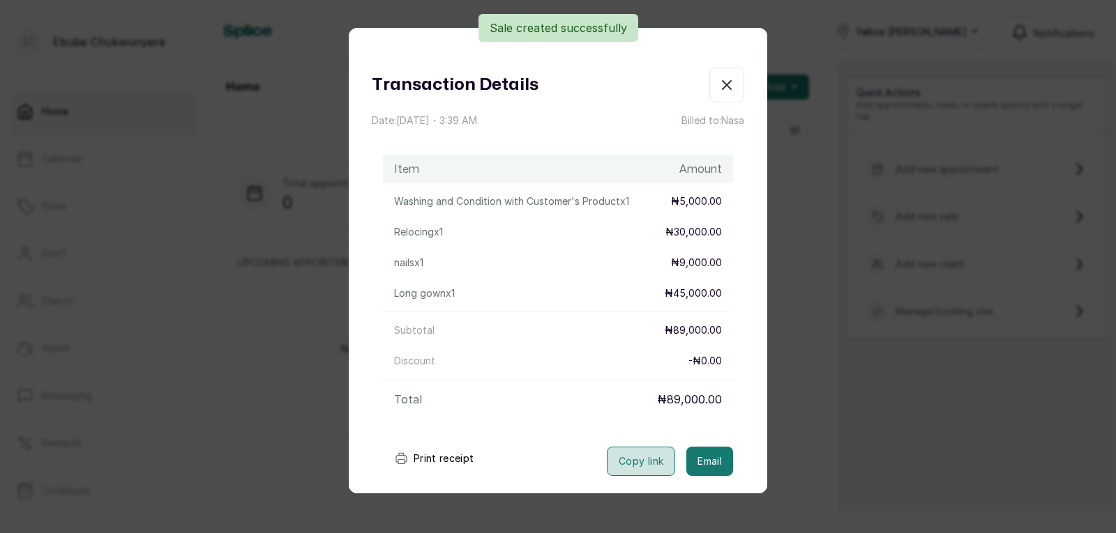
click at [620, 459] on button "Copy link" at bounding box center [641, 461] width 68 height 29
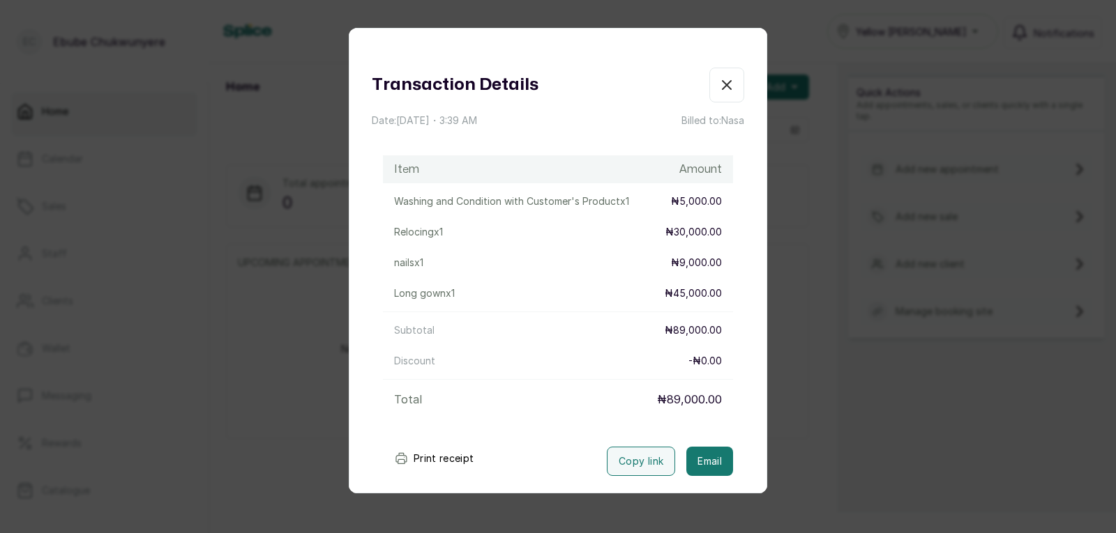
click at [720, 83] on icon "button" at bounding box center [726, 85] width 8 height 8
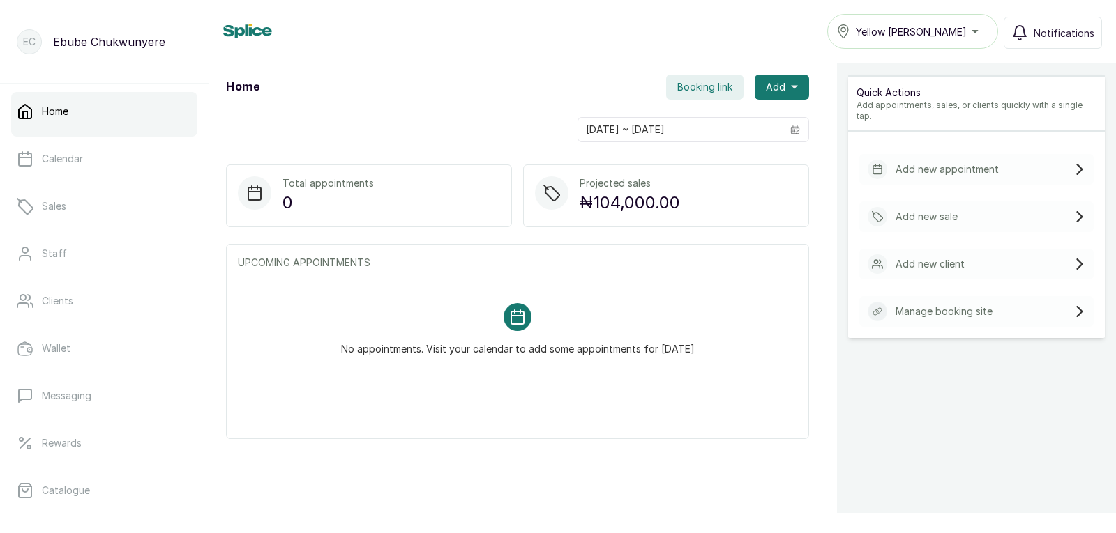
click at [720, 162] on p "Add new appointment" at bounding box center [946, 169] width 103 height 14
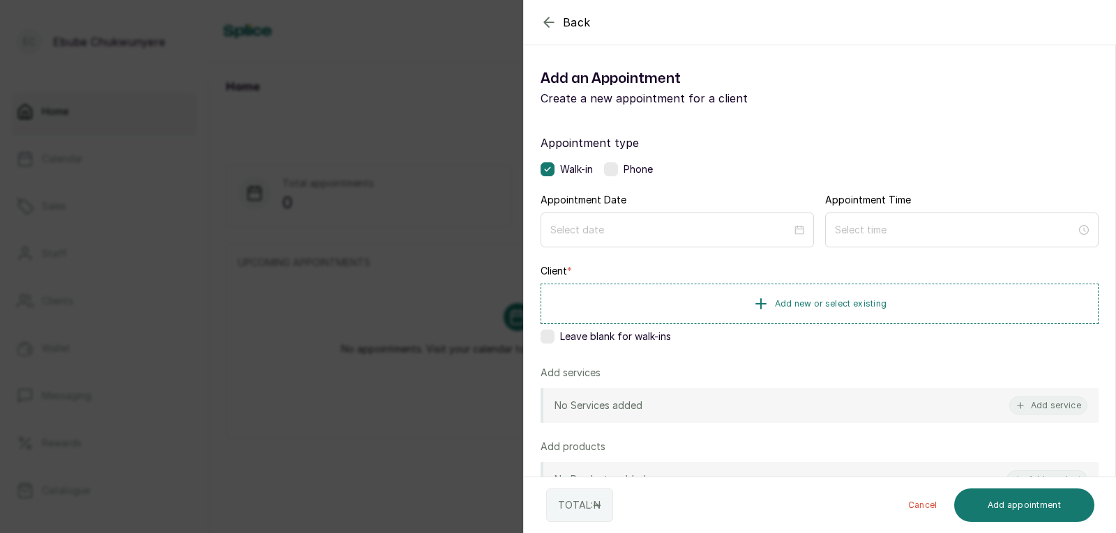
drag, startPoint x: 613, startPoint y: 167, endPoint x: 611, endPoint y: 176, distance: 8.6
click at [614, 169] on label at bounding box center [611, 169] width 14 height 14
drag, startPoint x: 604, startPoint y: 231, endPoint x: 607, endPoint y: 219, distance: 12.2
click at [606, 228] on input at bounding box center [671, 229] width 243 height 15
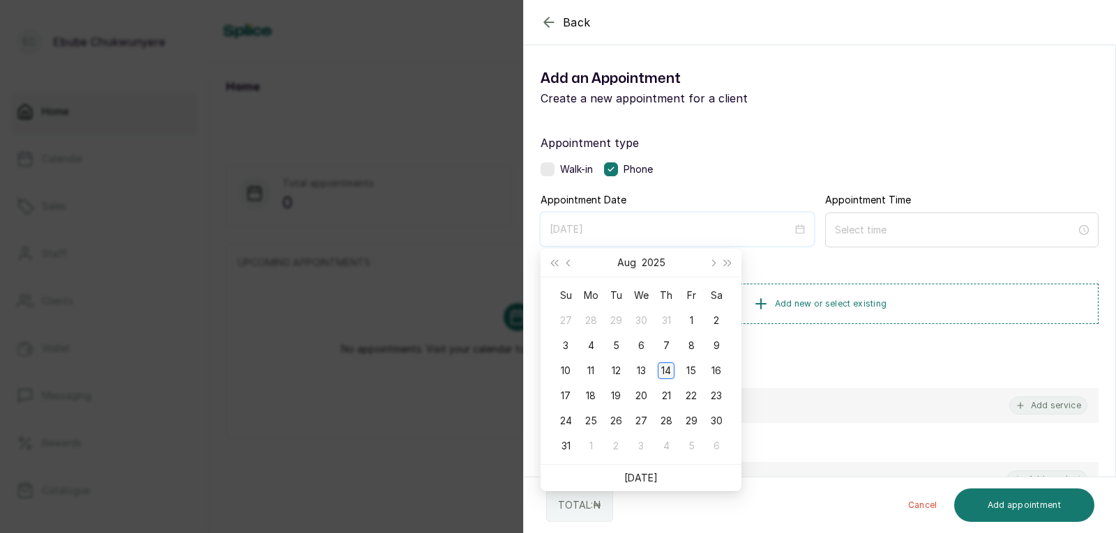
type input "[DATE]"
click at [666, 370] on div "14" at bounding box center [666, 371] width 17 height 17
